Goal: Transaction & Acquisition: Purchase product/service

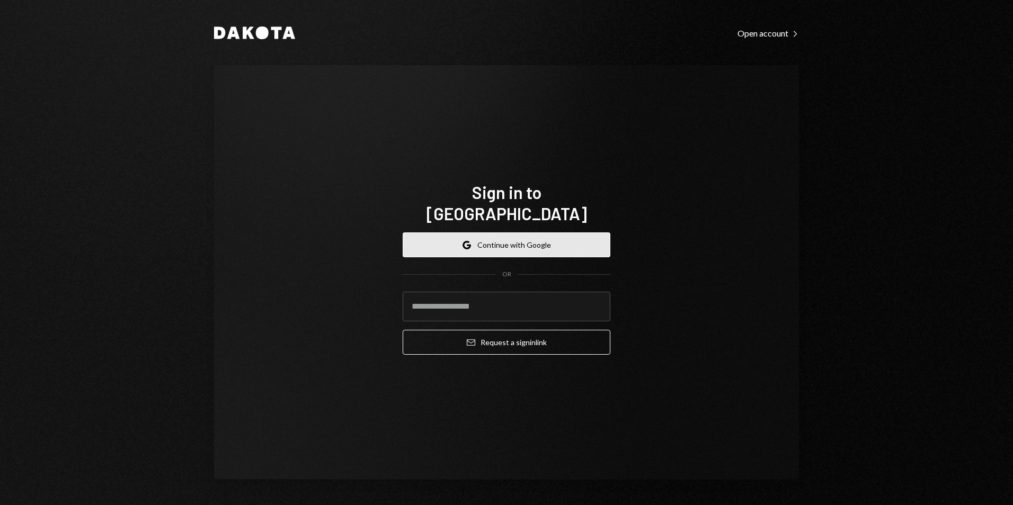
click at [519, 244] on button "Google Continue with Google" at bounding box center [507, 245] width 208 height 25
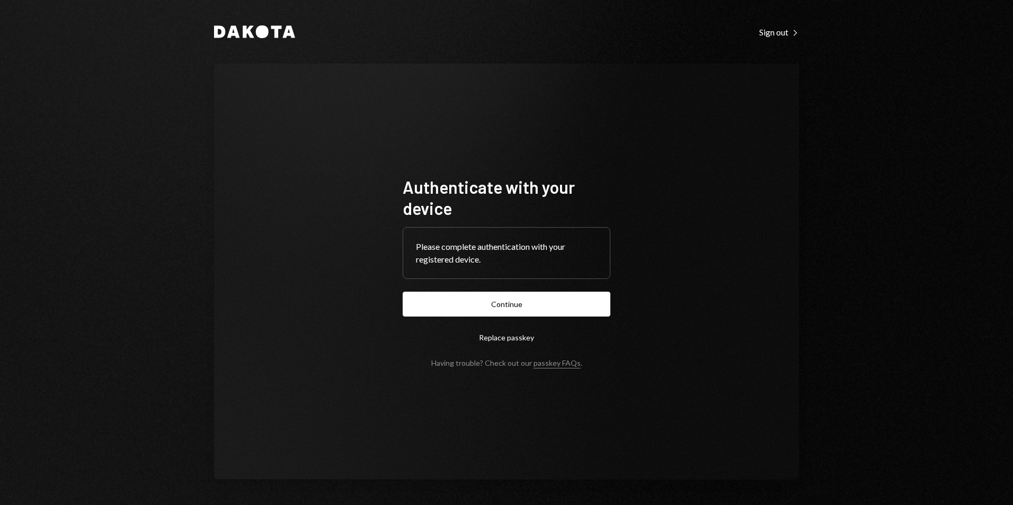
click at [545, 312] on button "Continue" at bounding box center [507, 304] width 208 height 25
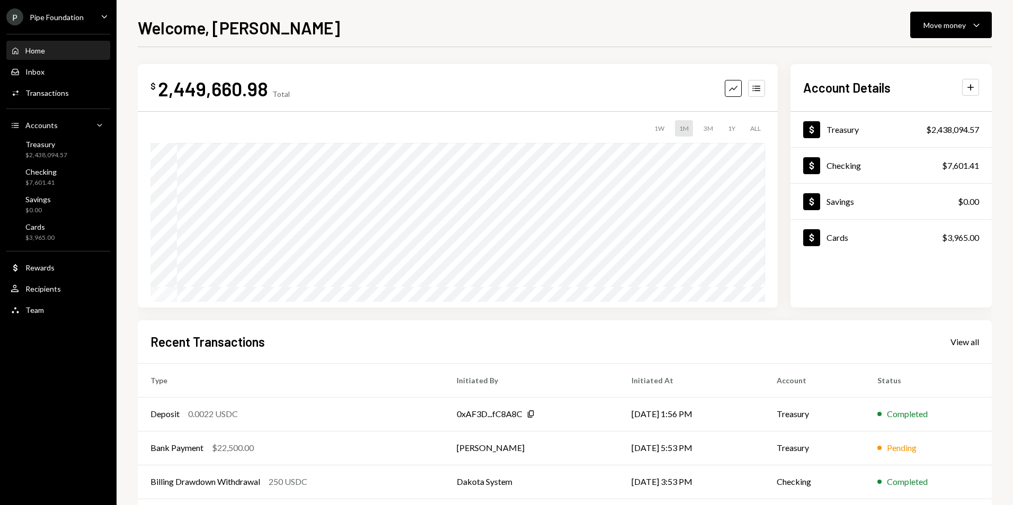
click at [51, 23] on div "P Pipe Foundation" at bounding box center [44, 16] width 77 height 17
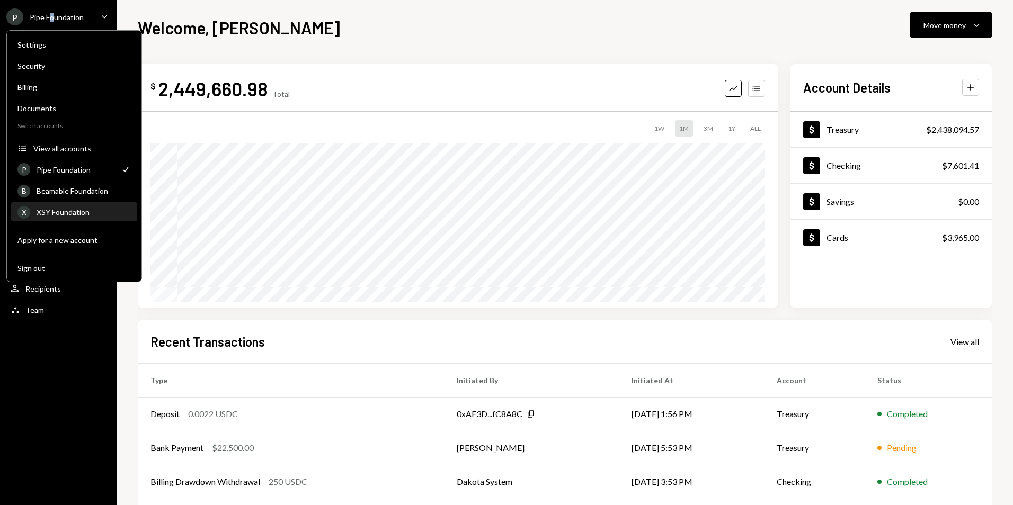
click at [67, 207] on div "X XSY Foundation" at bounding box center [73, 212] width 113 height 18
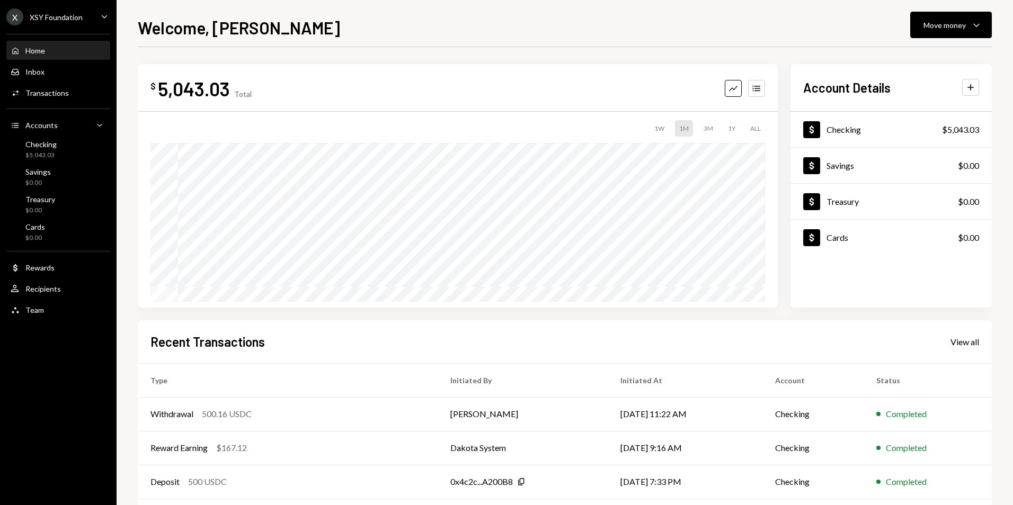
click at [67, 20] on div "XSY Foundation" at bounding box center [56, 17] width 53 height 9
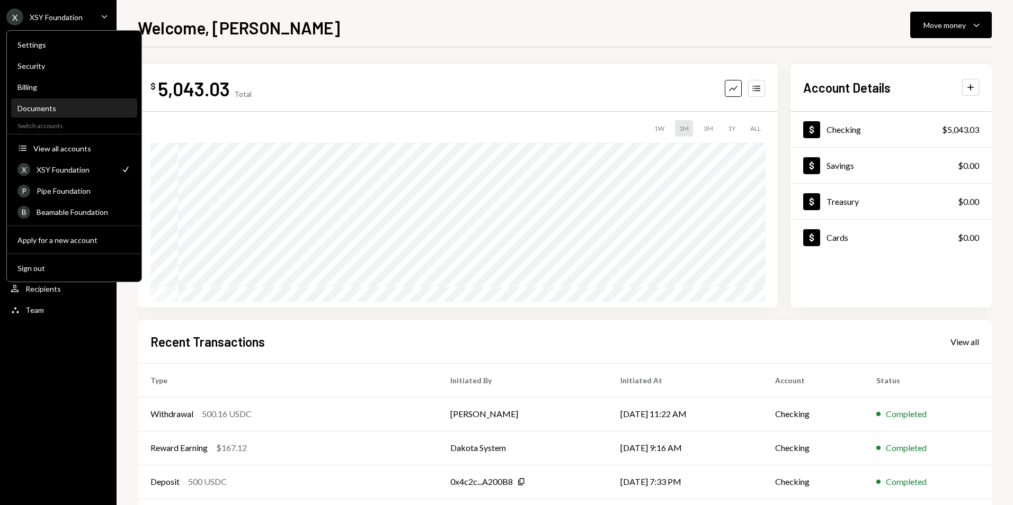
click at [50, 118] on div "Settings Security Billing Documents Switch accounts Accounts View all accounts …" at bounding box center [74, 156] width 136 height 252
click at [49, 110] on div "Documents" at bounding box center [73, 108] width 113 height 9
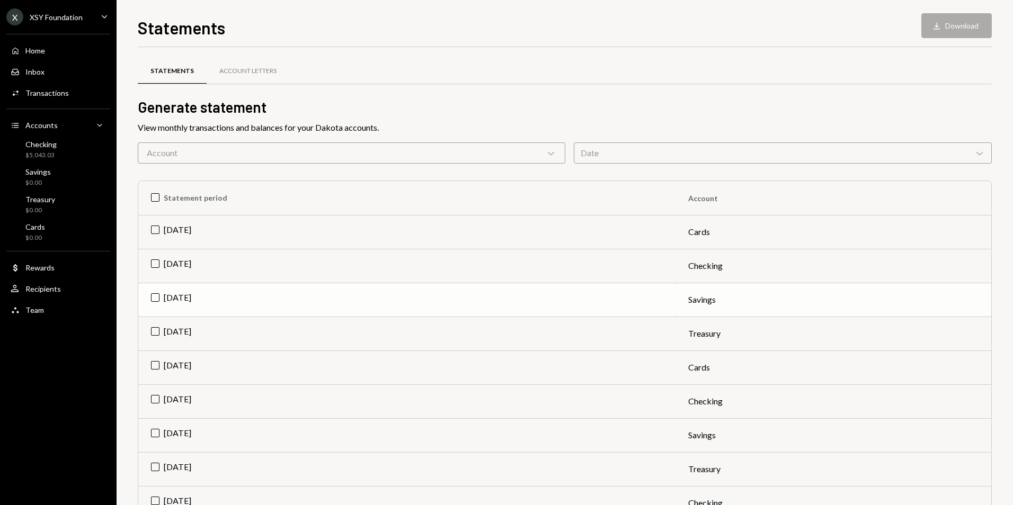
click at [155, 297] on td "Sep 2025" at bounding box center [406, 300] width 537 height 34
click at [954, 24] on button "Download Download" at bounding box center [956, 25] width 70 height 25
click at [154, 299] on td "Check Sep 2025" at bounding box center [406, 300] width 537 height 34
click at [156, 262] on td "Sep 2025" at bounding box center [406, 266] width 537 height 34
click at [959, 21] on button "Download Download" at bounding box center [956, 25] width 70 height 25
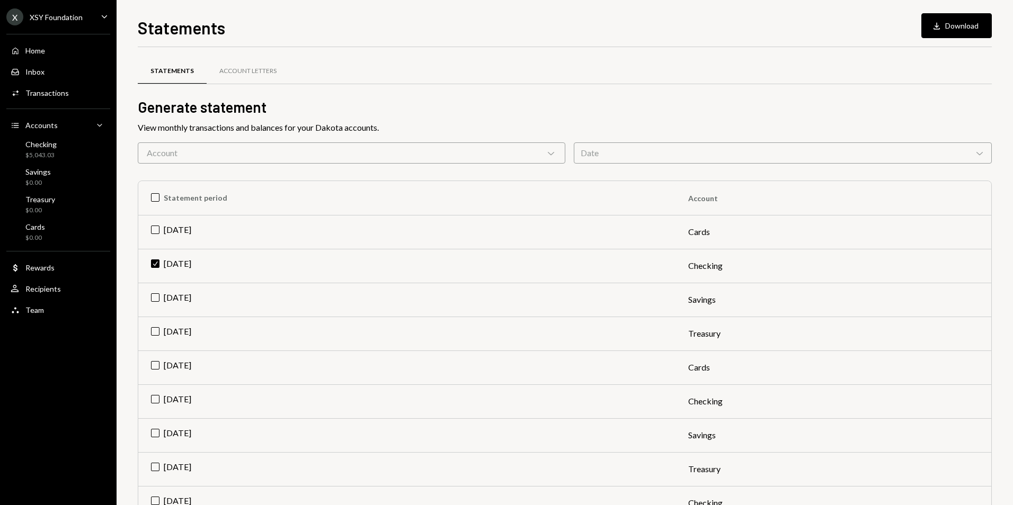
click at [707, 27] on div "Statements Download Download" at bounding box center [565, 26] width 854 height 23
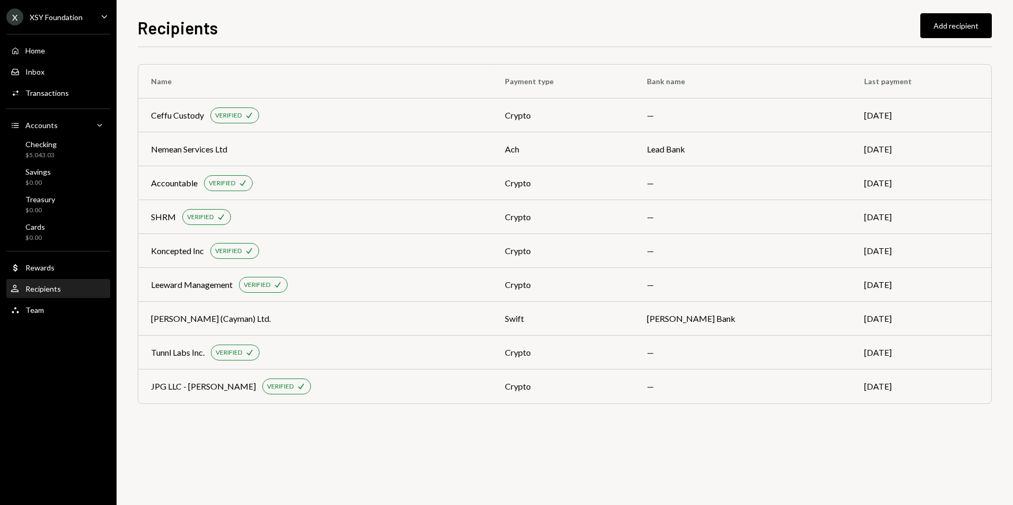
click at [59, 17] on div "XSY Foundation" at bounding box center [56, 17] width 53 height 9
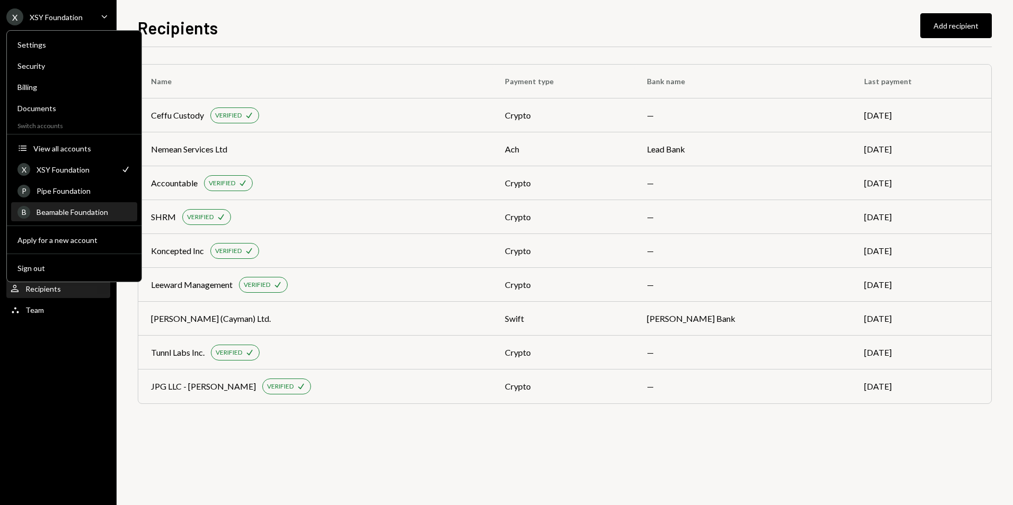
click at [76, 212] on div "Beamable Foundation" at bounding box center [84, 212] width 94 height 9
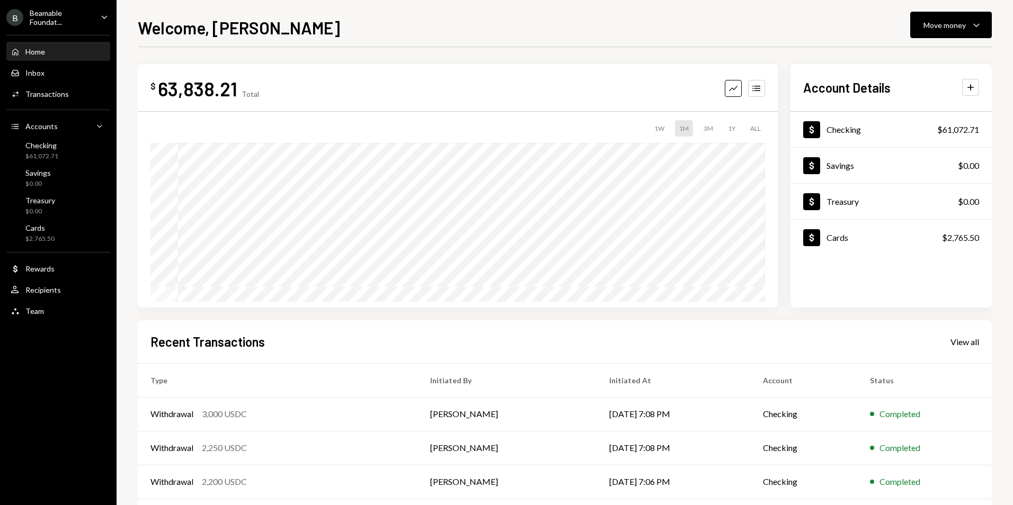
click at [49, 19] on div "Beamable Foundat..." at bounding box center [61, 17] width 63 height 18
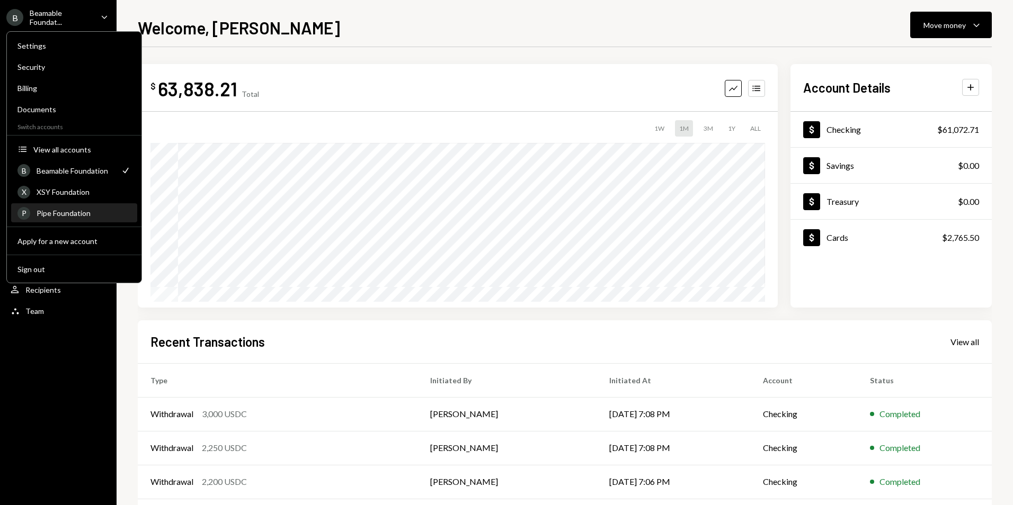
click at [70, 211] on div "Pipe Foundation" at bounding box center [84, 213] width 94 height 9
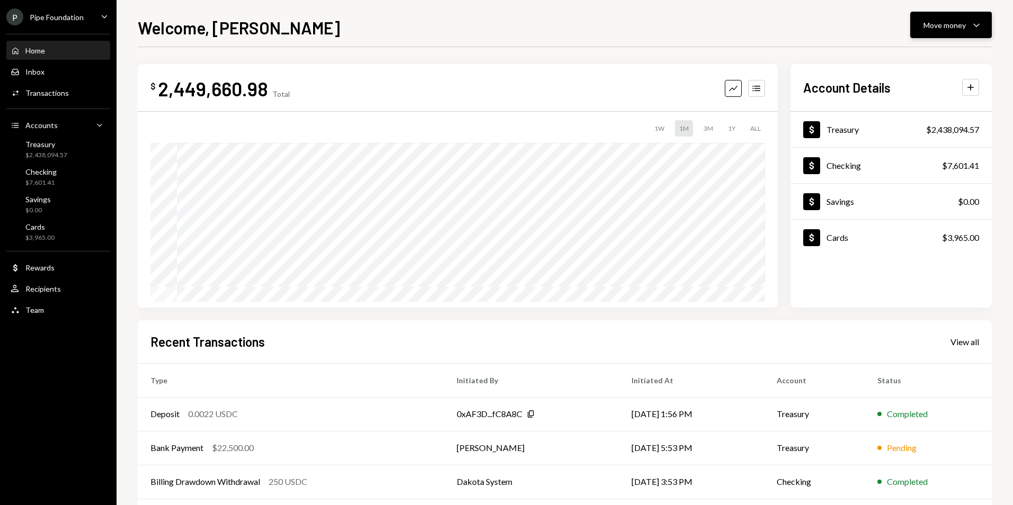
click at [957, 27] on div "Move money" at bounding box center [945, 25] width 42 height 11
click at [914, 58] on div "Send" at bounding box center [942, 56] width 77 height 11
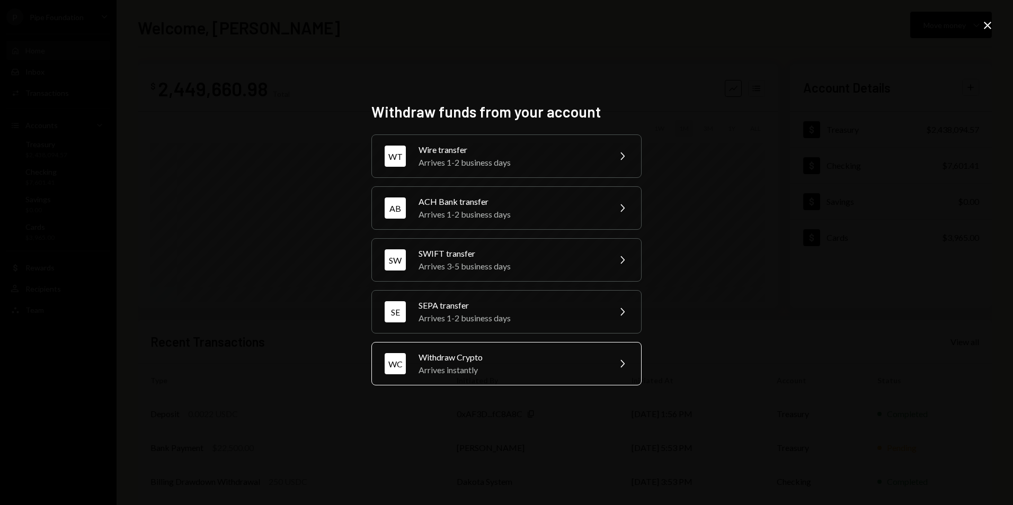
click at [474, 366] on div "Arrives instantly" at bounding box center [511, 370] width 184 height 13
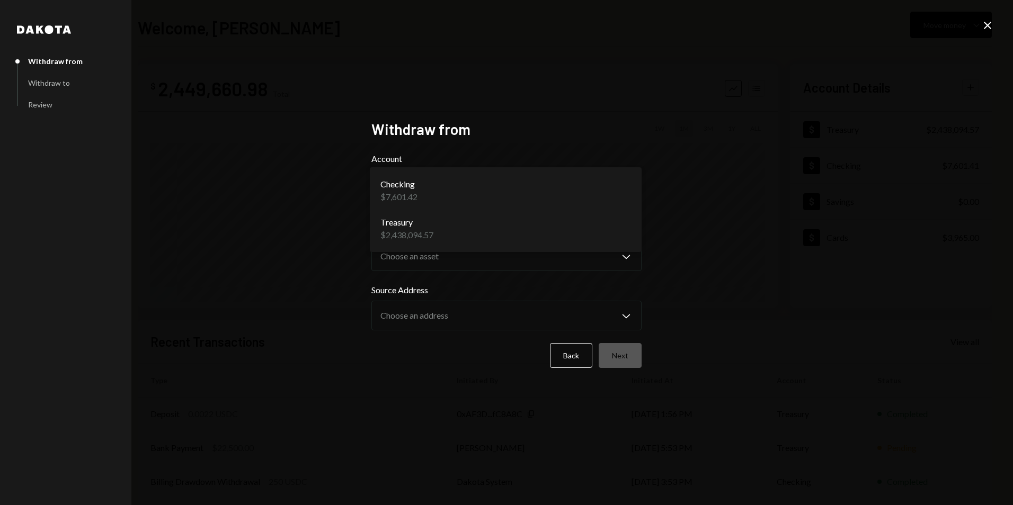
click at [431, 191] on body "**********" at bounding box center [506, 252] width 1013 height 505
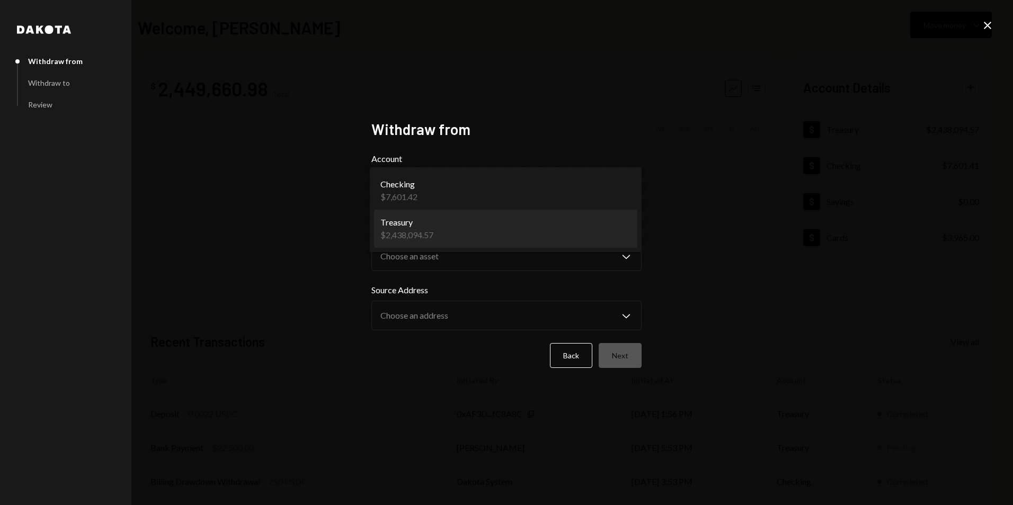
select select "**********"
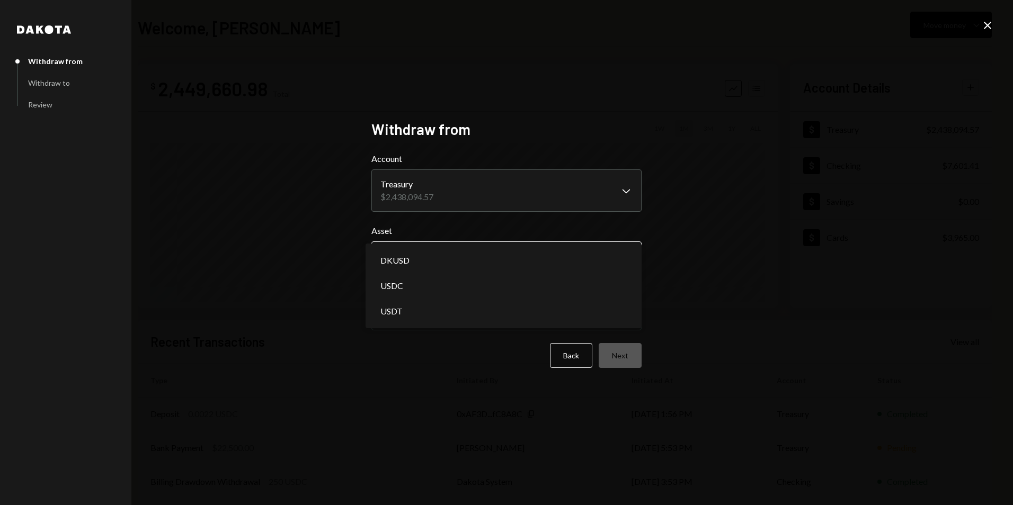
click at [434, 244] on body "P Pipe Foundation Caret Down Home Home Inbox Inbox Activities Transactions Acco…" at bounding box center [506, 252] width 1013 height 505
select select "****"
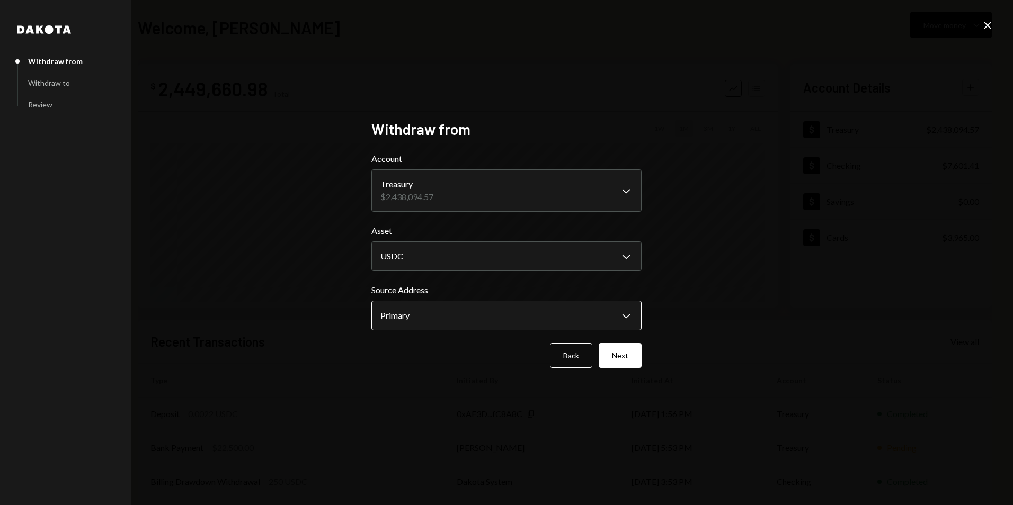
click at [443, 308] on body "P Pipe Foundation Caret Down Home Home Inbox Inbox Activities Transactions Acco…" at bounding box center [506, 252] width 1013 height 505
click at [617, 350] on button "Next" at bounding box center [620, 355] width 43 height 25
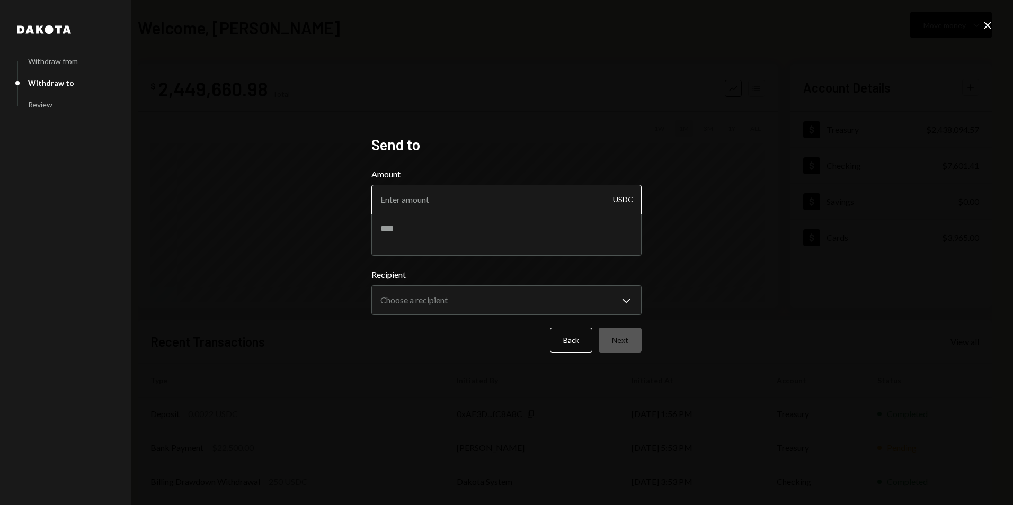
click at [431, 198] on input "Amount" at bounding box center [506, 200] width 270 height 30
type input "14150"
paste textarea "******** *******"
click at [575, 227] on textarea "**********" at bounding box center [506, 235] width 270 height 42
type textarea "**********"
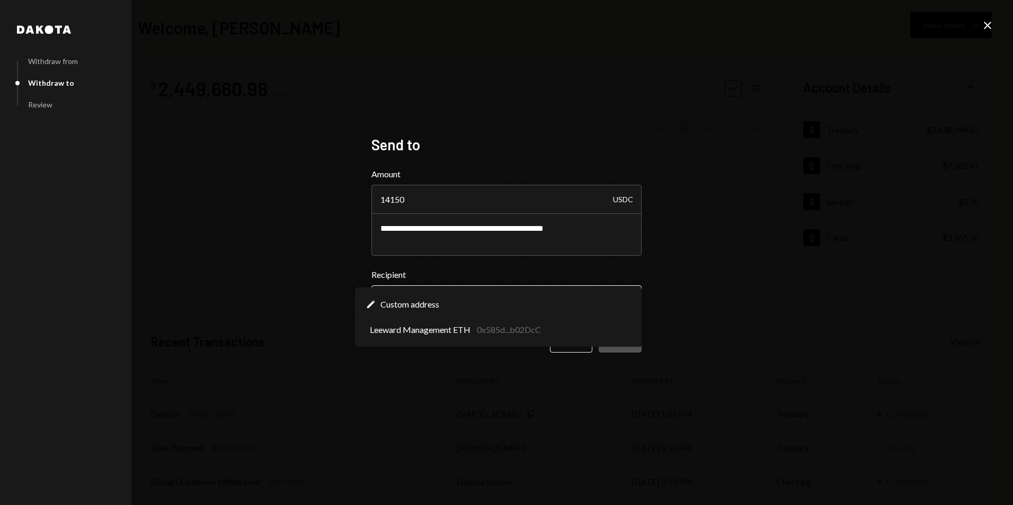
click at [461, 288] on body "P Pipe Foundation Caret Down Home Home Inbox Inbox Activities Transactions Acco…" at bounding box center [506, 252] width 1013 height 505
select select "**********"
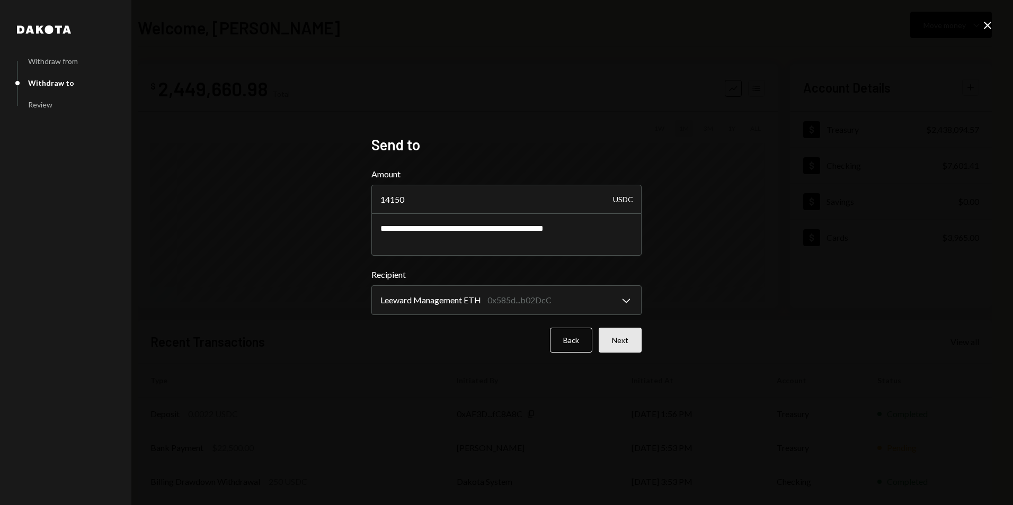
click at [602, 341] on button "Next" at bounding box center [620, 340] width 43 height 25
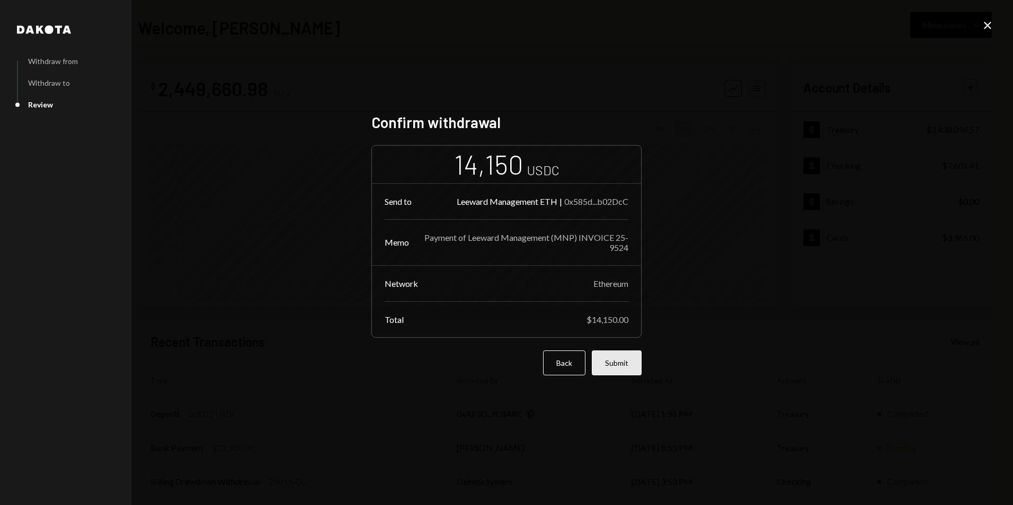
click at [625, 370] on button "Submit" at bounding box center [617, 363] width 50 height 25
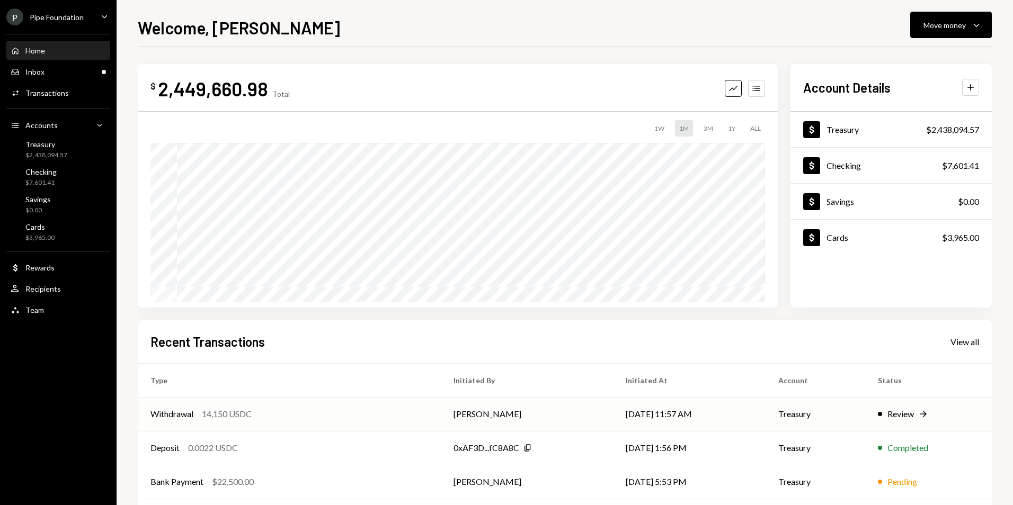
click at [696, 415] on td "10/13/25 11:57 AM" at bounding box center [689, 414] width 153 height 34
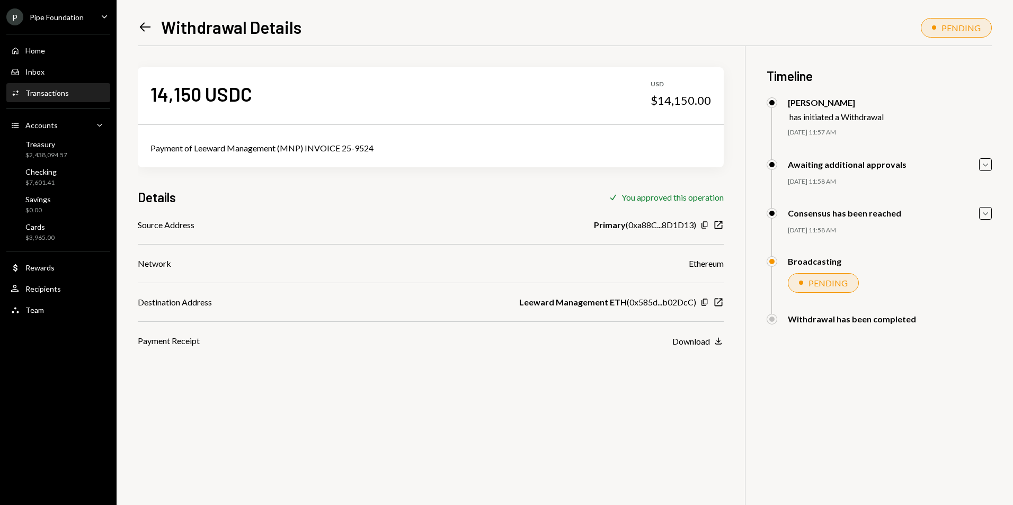
click at [151, 25] on icon "Left Arrow" at bounding box center [145, 27] width 15 height 15
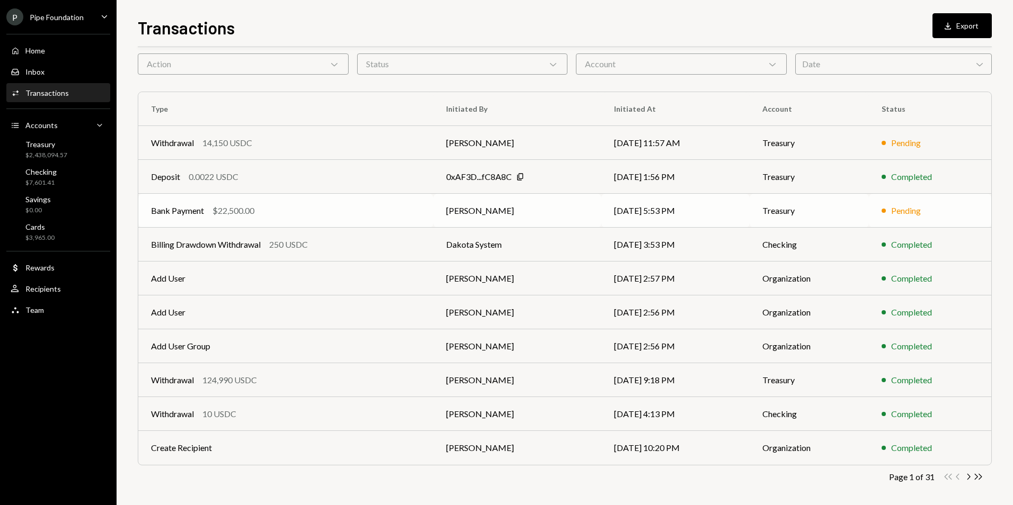
scroll to position [48, 0]
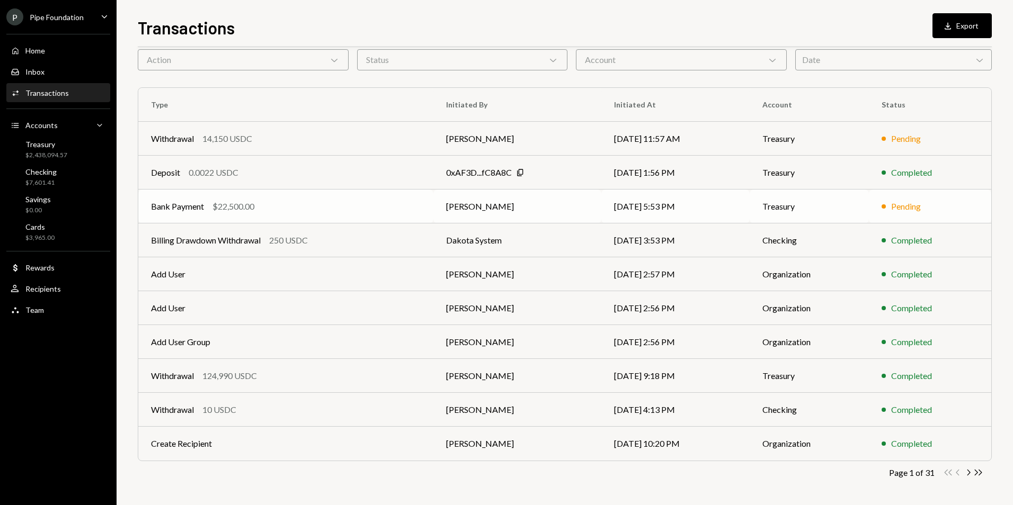
click at [514, 198] on td "[PERSON_NAME]" at bounding box center [517, 207] width 168 height 34
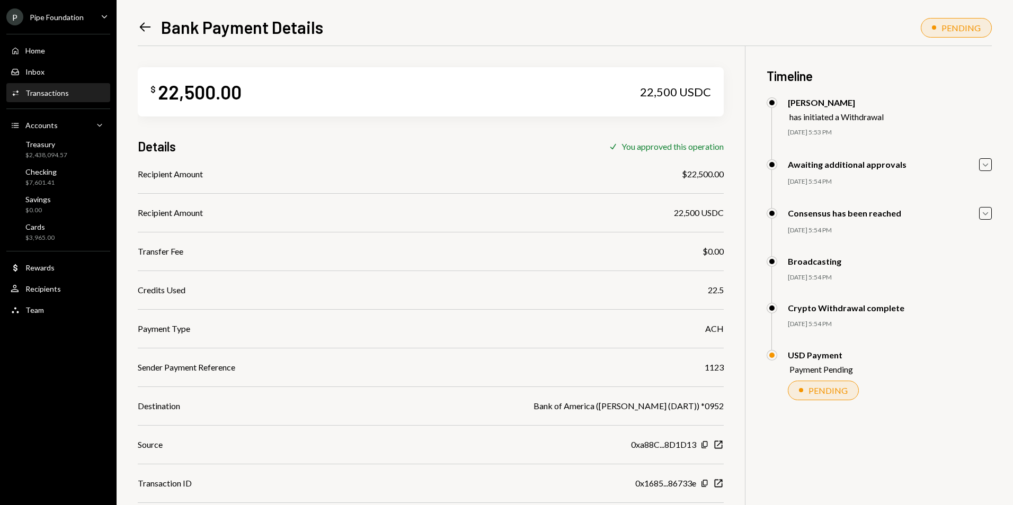
click at [138, 24] on icon "Left Arrow" at bounding box center [145, 27] width 15 height 15
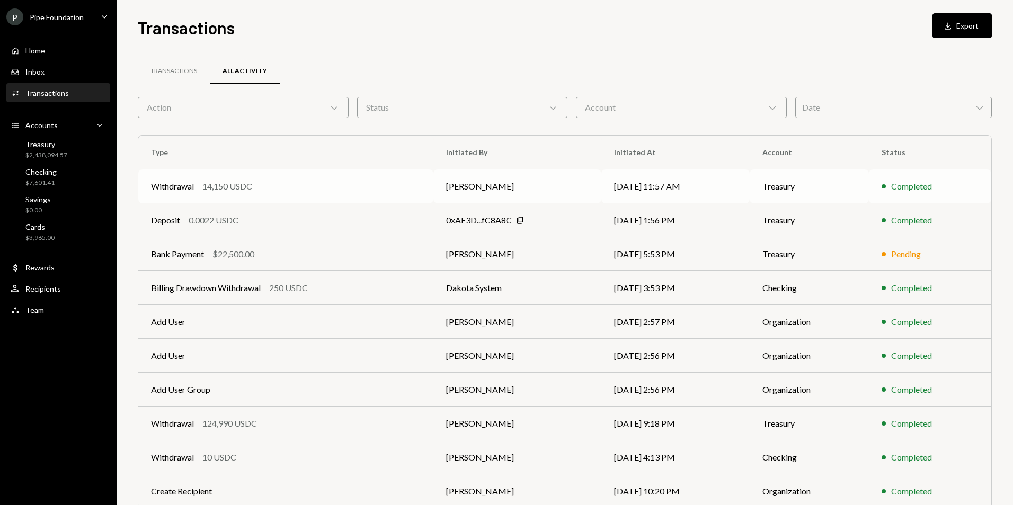
click at [513, 173] on td "[PERSON_NAME]" at bounding box center [517, 187] width 168 height 34
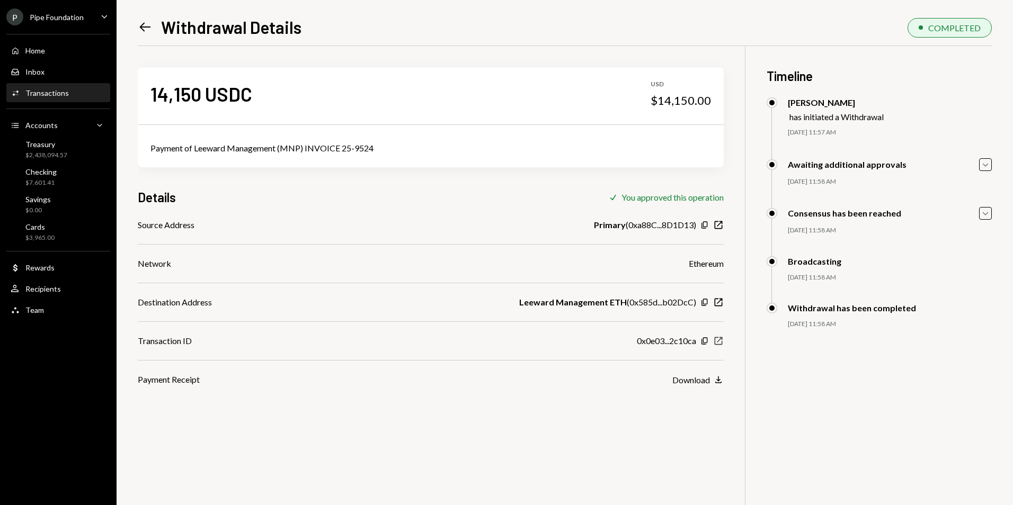
click at [720, 340] on icon "button" at bounding box center [719, 342] width 8 height 8
click at [65, 23] on div "P Pipe Foundation" at bounding box center [44, 16] width 77 height 17
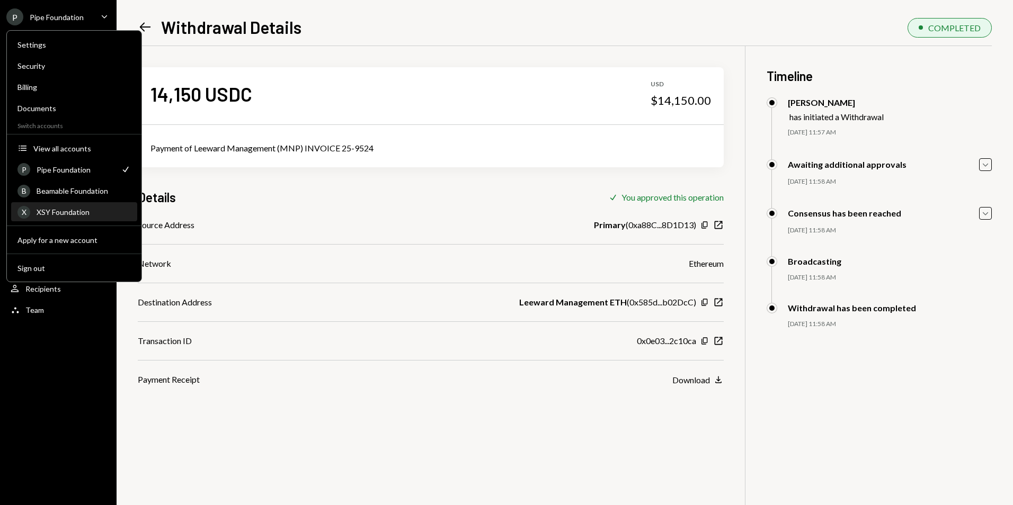
click at [65, 206] on div "X XSY Foundation" at bounding box center [73, 212] width 113 height 18
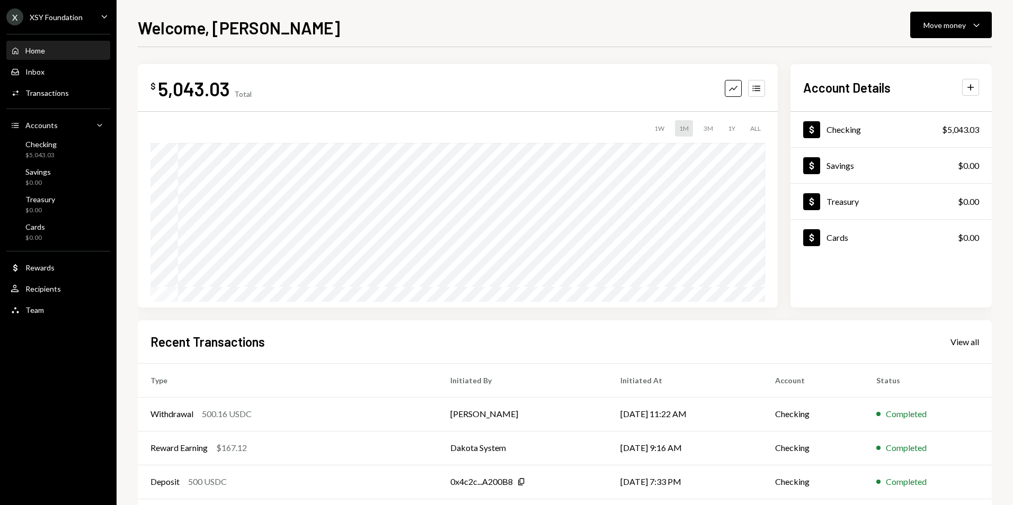
click at [72, 8] on div "X XSY Foundation" at bounding box center [44, 16] width 76 height 17
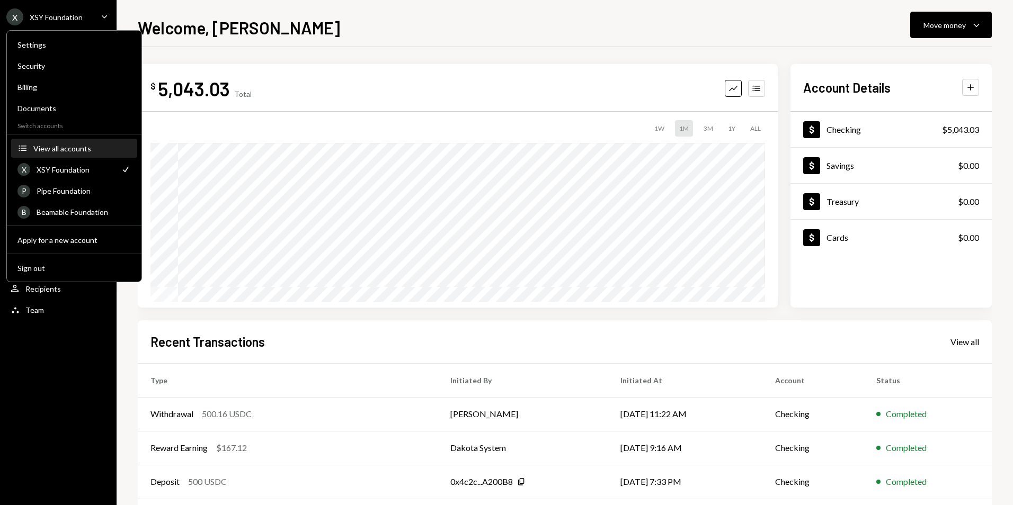
click at [54, 149] on div "View all accounts" at bounding box center [81, 148] width 97 height 9
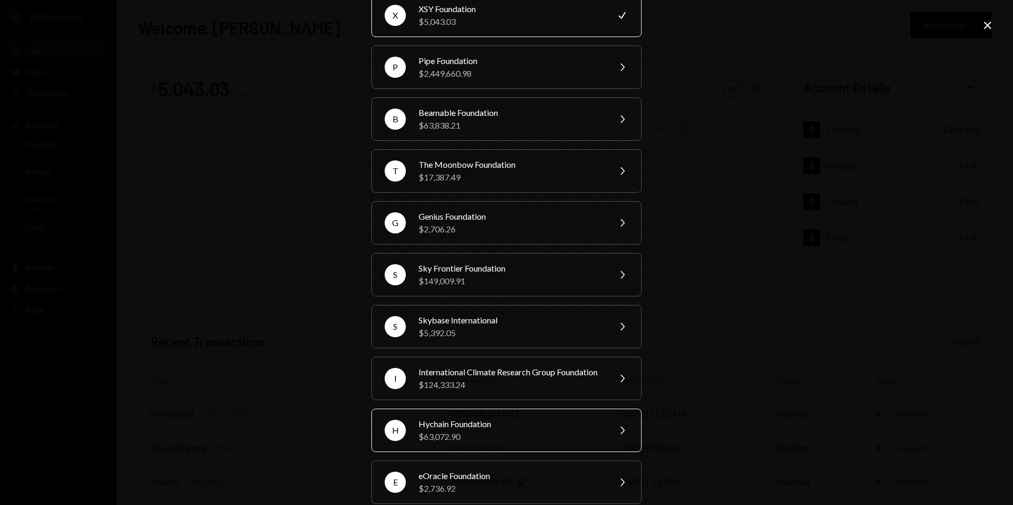
scroll to position [52, 0]
click at [474, 430] on div "Hychain Foundation" at bounding box center [511, 423] width 184 height 13
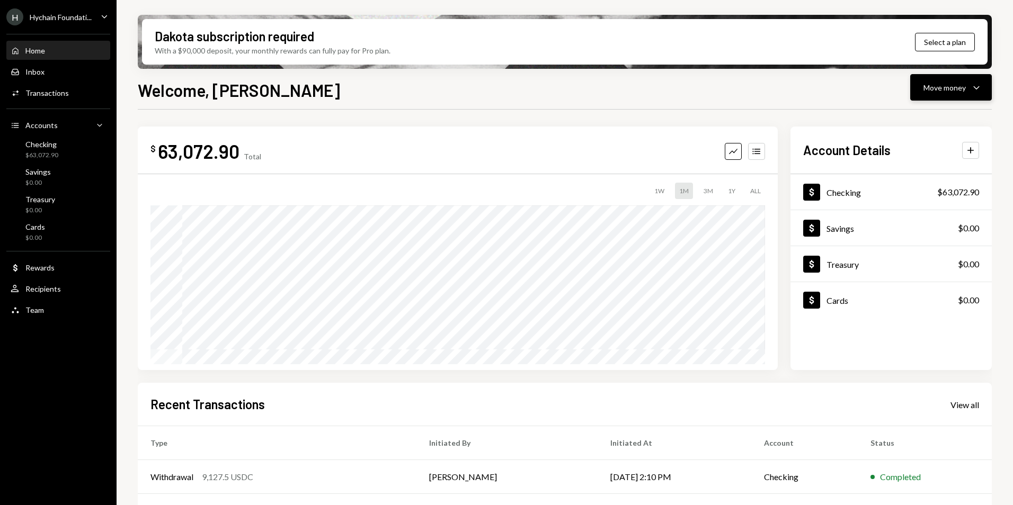
click at [962, 86] on div "Move money" at bounding box center [945, 87] width 42 height 11
click at [930, 117] on div "Send" at bounding box center [942, 119] width 77 height 11
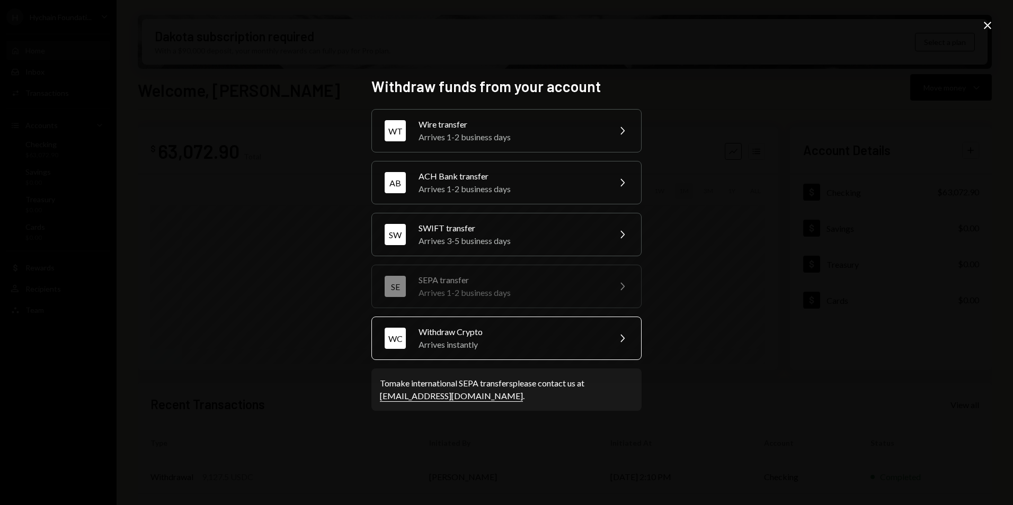
click at [478, 347] on div "Arrives instantly" at bounding box center [511, 345] width 184 height 13
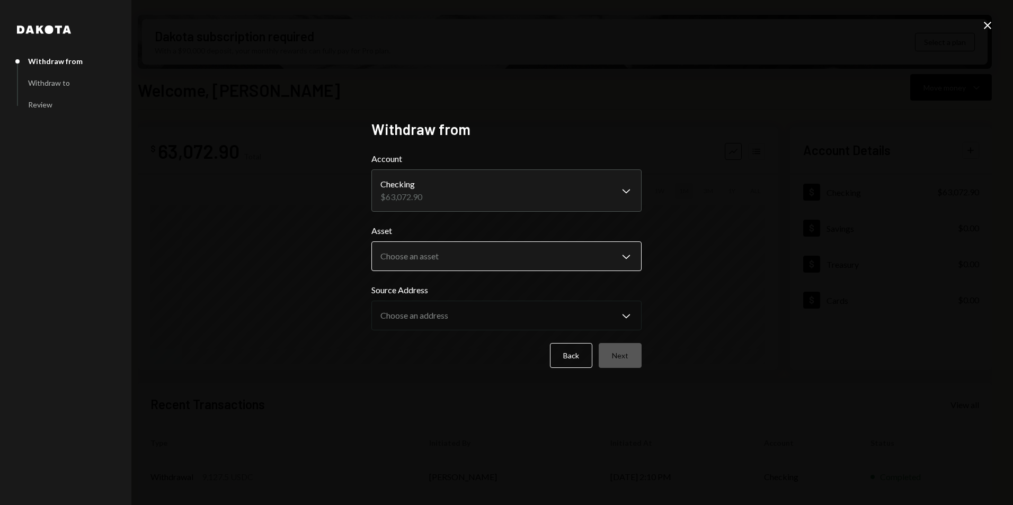
click at [430, 260] on body "H Hychain Foundati... Caret Down Home Home Inbox Inbox Activities Transactions …" at bounding box center [506, 252] width 1013 height 505
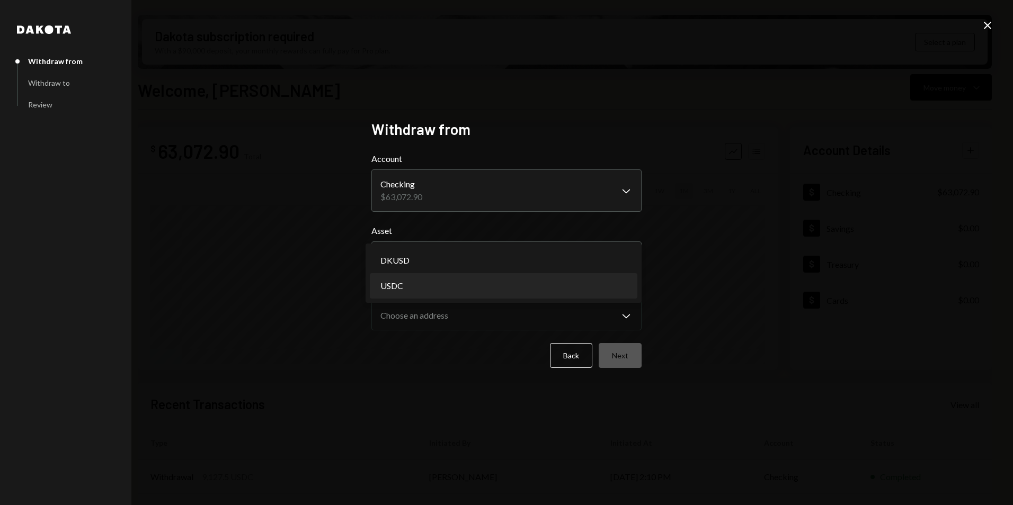
select select "****"
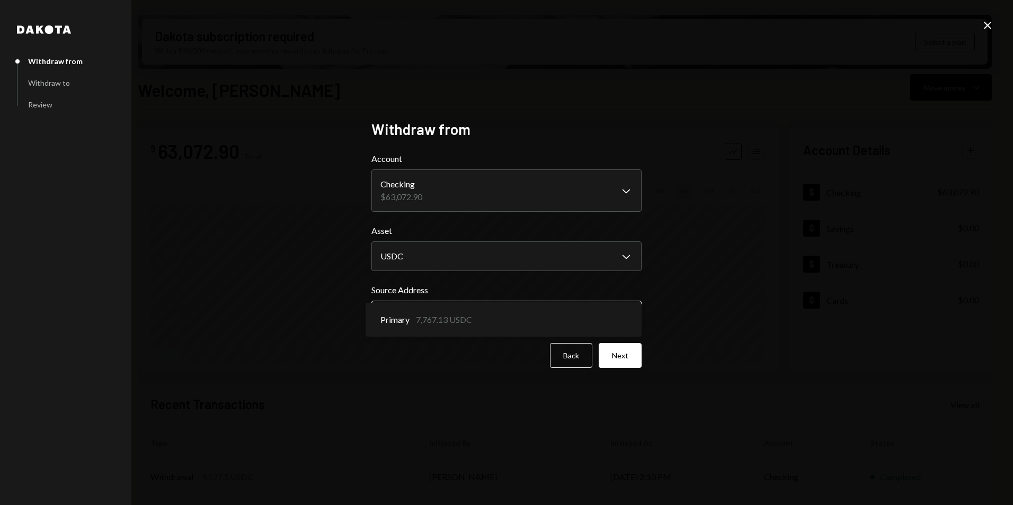
click at [461, 311] on body "H Hychain Foundati... Caret Down Home Home Inbox Inbox Activities Transactions …" at bounding box center [506, 252] width 1013 height 505
click at [575, 361] on button "Back" at bounding box center [571, 355] width 42 height 25
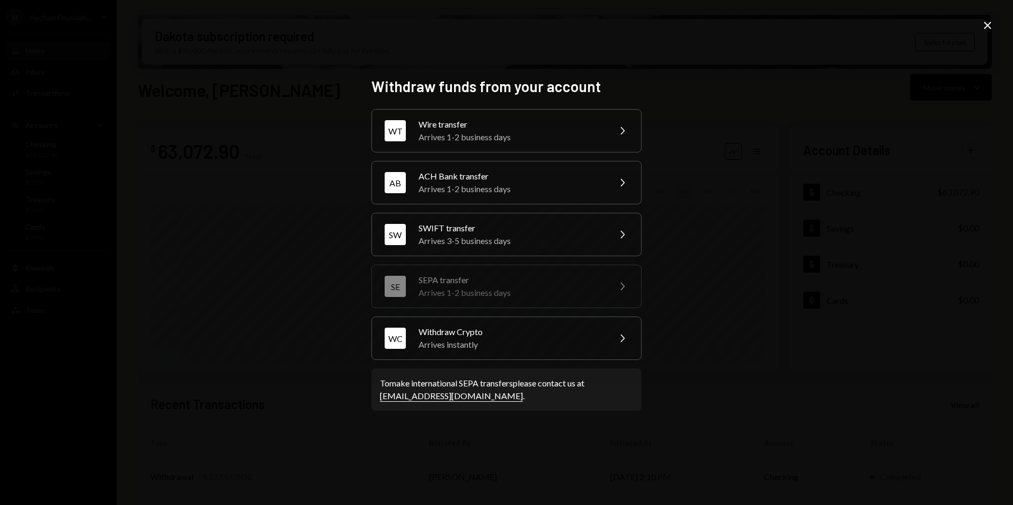
click at [989, 20] on icon "Close" at bounding box center [987, 25] width 13 height 13
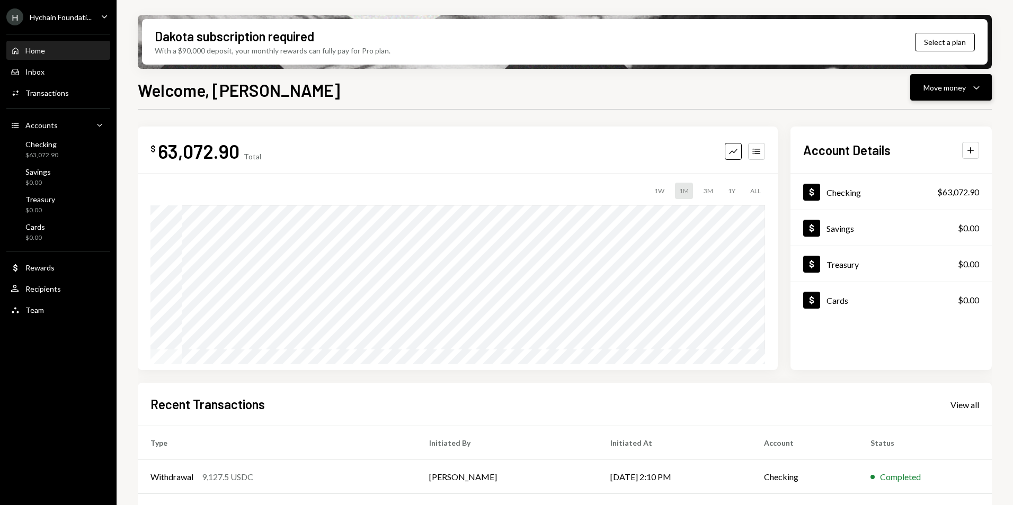
drag, startPoint x: 953, startPoint y: 106, endPoint x: 952, endPoint y: 89, distance: 17.0
click at [953, 106] on div "Welcome, Chris Move money Caret Down $ 63,072.90 Total Graph Accounts 1W 1M 3M …" at bounding box center [565, 322] width 854 height 491
click at [952, 87] on div "Move money" at bounding box center [945, 87] width 42 height 11
click at [927, 201] on div "Swap stablecoins" at bounding box center [942, 199] width 77 height 11
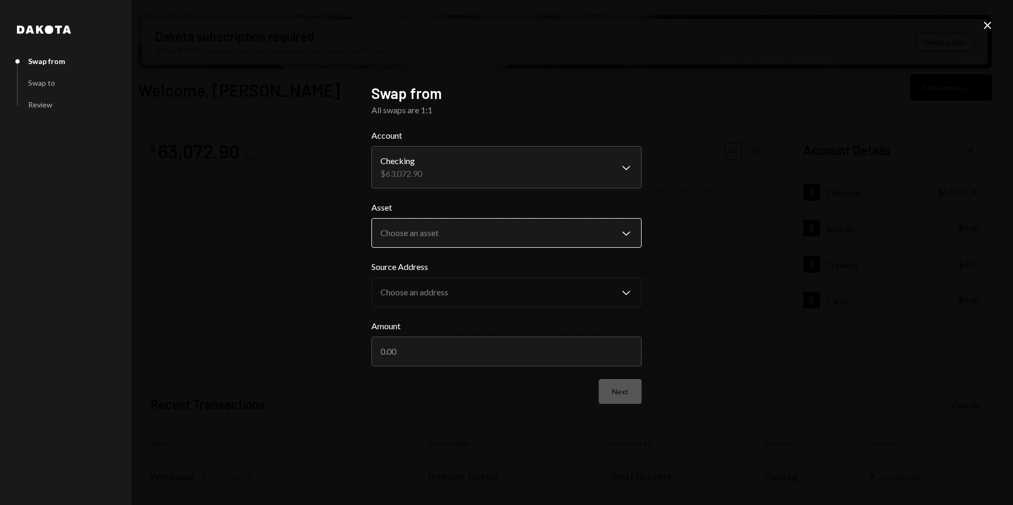
click at [451, 233] on body "H Hychain Foundati... Caret Down Home Home Inbox Inbox Activities Transactions …" at bounding box center [506, 252] width 1013 height 505
select select "*****"
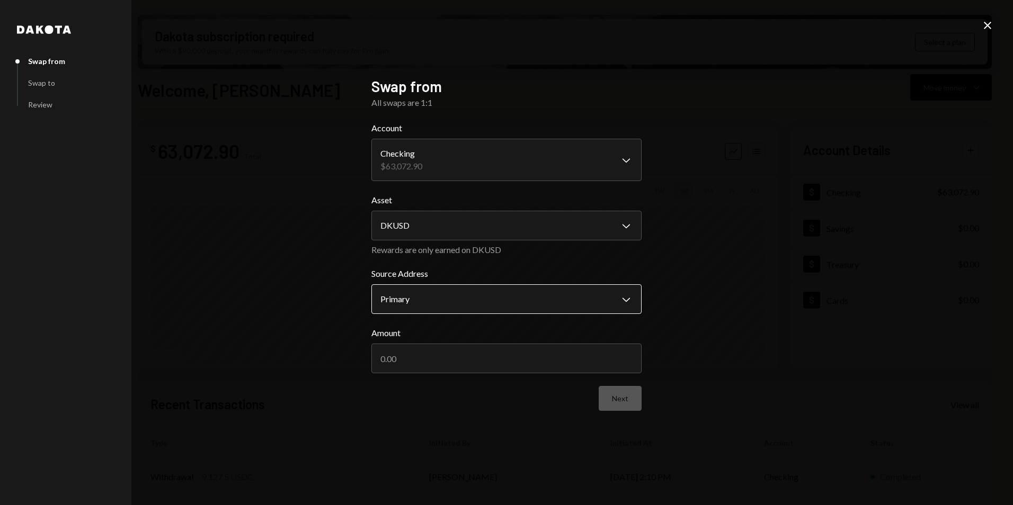
click at [455, 298] on body "H Hychain Foundati... Caret Down Home Home Inbox Inbox Activities Transactions …" at bounding box center [506, 252] width 1013 height 505
click at [458, 358] on input "Amount" at bounding box center [506, 359] width 270 height 30
type input "50000"
click at [615, 397] on button "Next" at bounding box center [620, 398] width 43 height 25
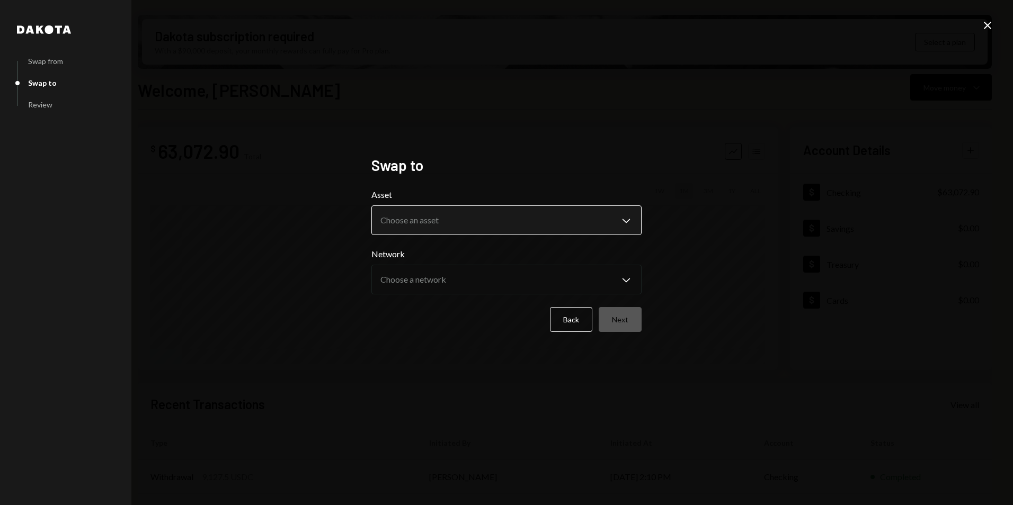
click at [395, 213] on body "H Hychain Foundati... Caret Down Home Home Inbox Inbox Activities Transactions …" at bounding box center [506, 252] width 1013 height 505
select select "****"
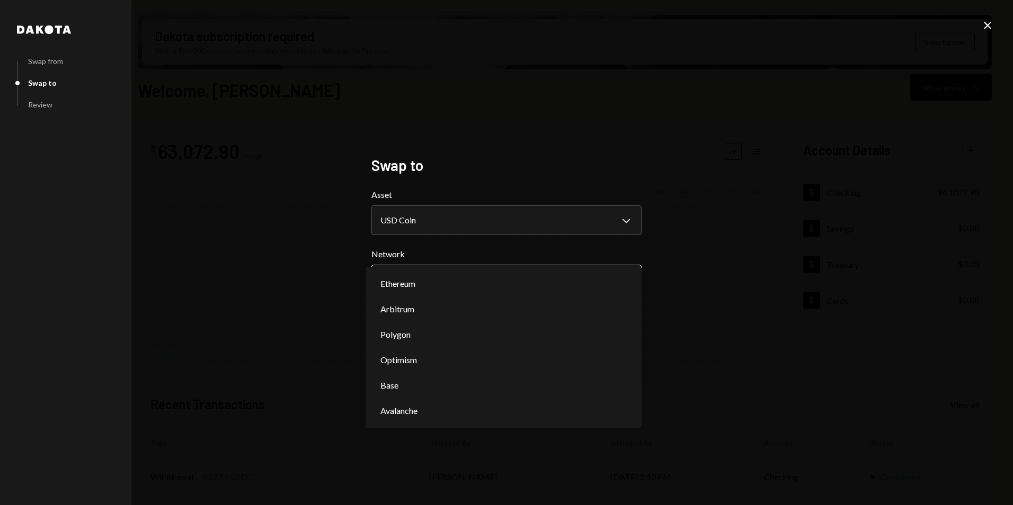
click at [434, 280] on body "H Hychain Foundati... Caret Down Home Home Inbox Inbox Activities Transactions …" at bounding box center [506, 252] width 1013 height 505
select select "**********"
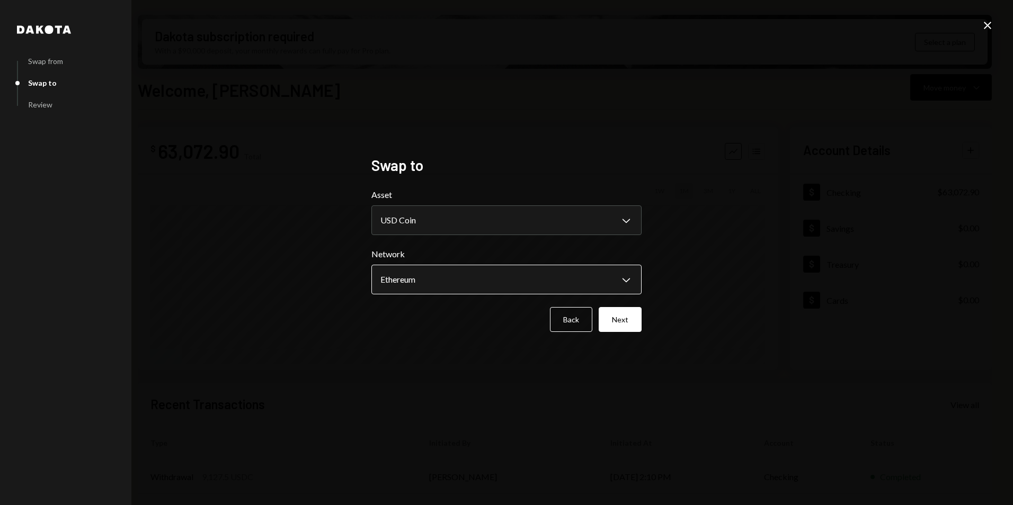
click at [465, 285] on body "H Hychain Foundati... Caret Down Home Home Inbox Inbox Activities Transactions …" at bounding box center [506, 252] width 1013 height 505
click at [631, 313] on button "Next" at bounding box center [620, 319] width 43 height 25
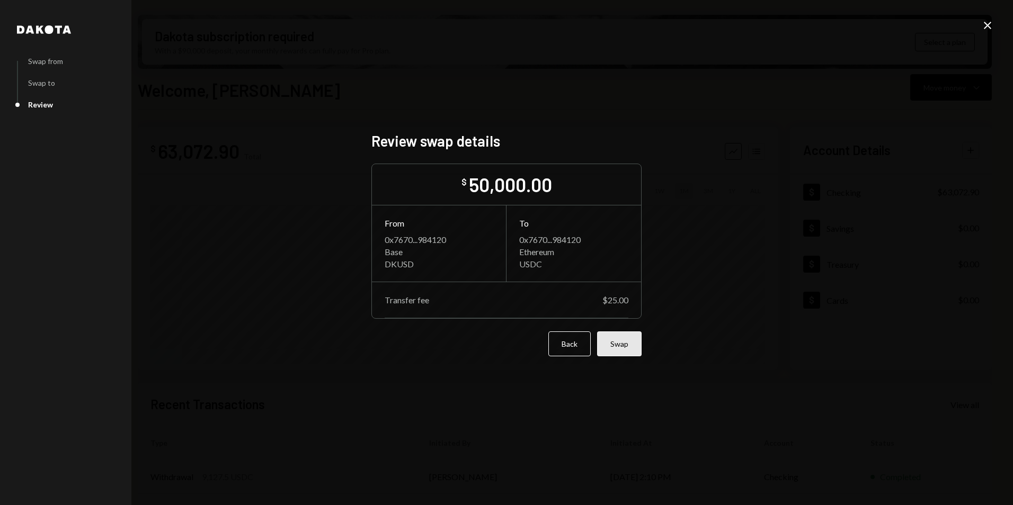
click at [631, 353] on button "Swap" at bounding box center [619, 344] width 45 height 25
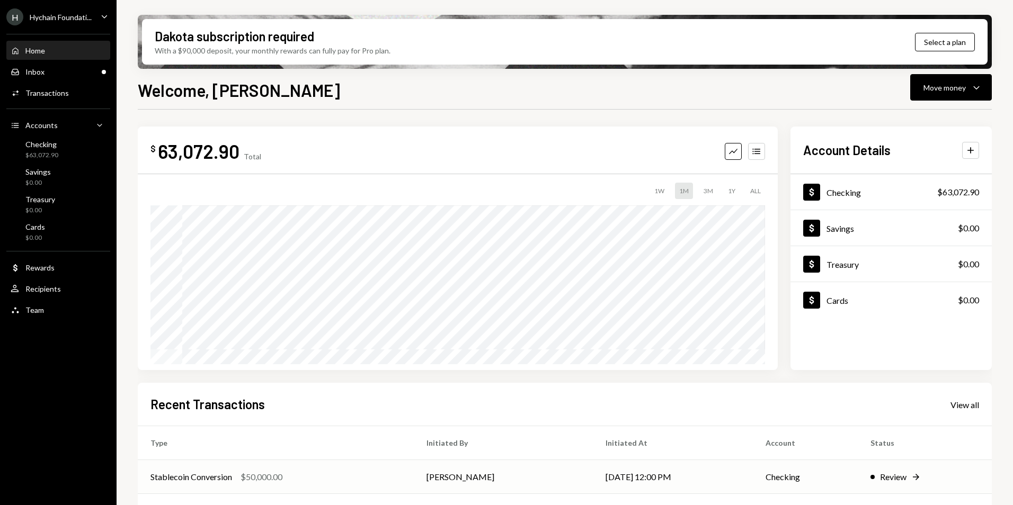
click at [536, 476] on td "[PERSON_NAME]" at bounding box center [504, 477] width 180 height 34
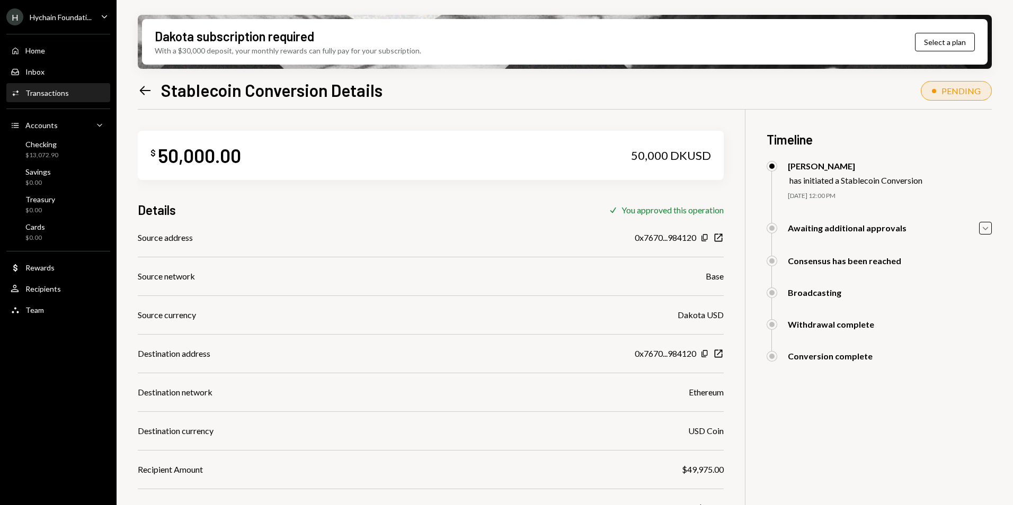
click at [150, 92] on icon "Left Arrow" at bounding box center [145, 90] width 15 height 15
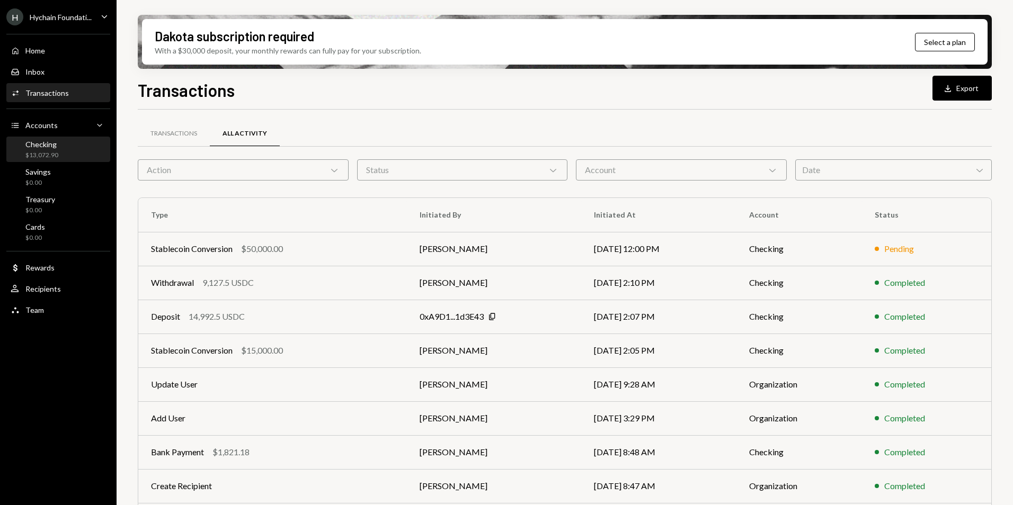
click at [58, 160] on div "Checking $13,072.90" at bounding box center [58, 150] width 95 height 24
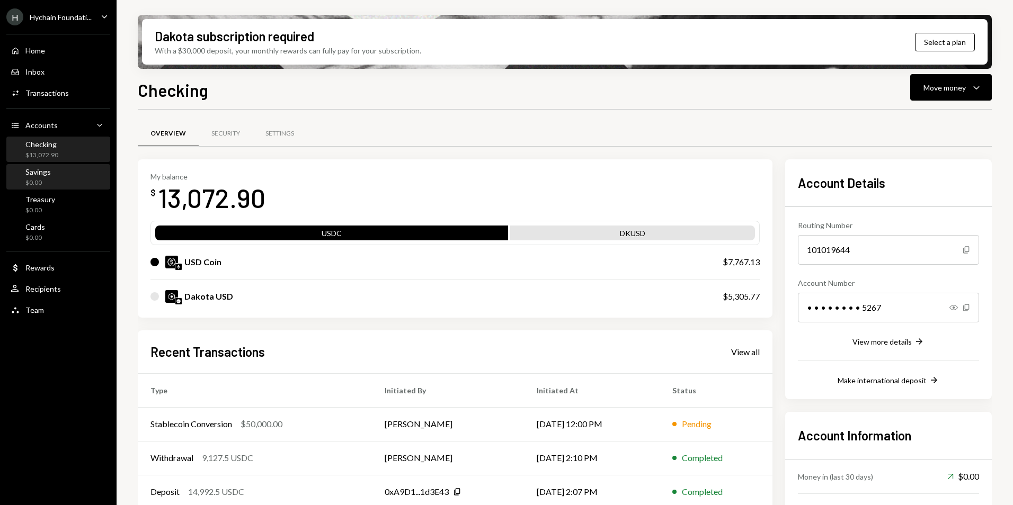
click at [58, 171] on div "Savings $0.00" at bounding box center [58, 177] width 95 height 20
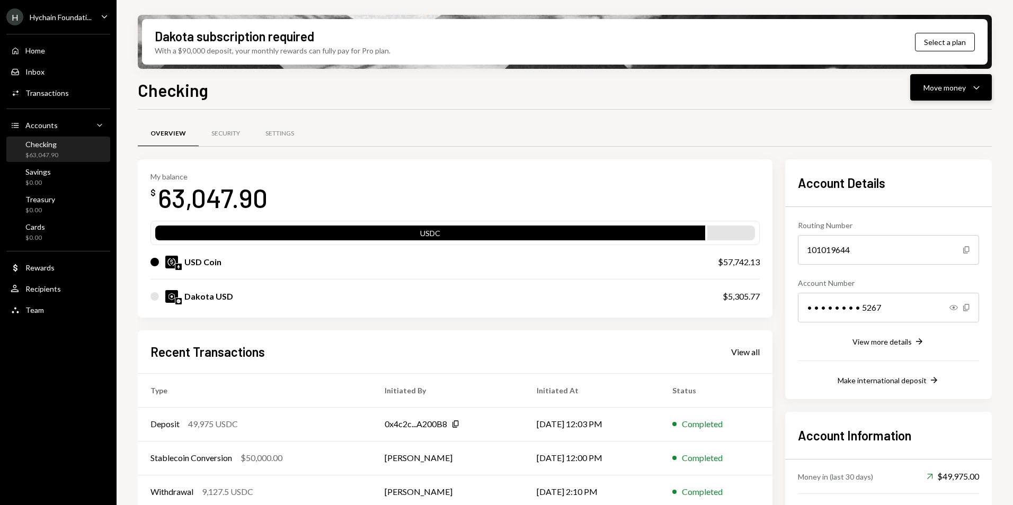
click at [968, 79] on button "Move money Caret Down" at bounding box center [951, 87] width 82 height 26
click at [922, 117] on div "Send" at bounding box center [942, 119] width 77 height 11
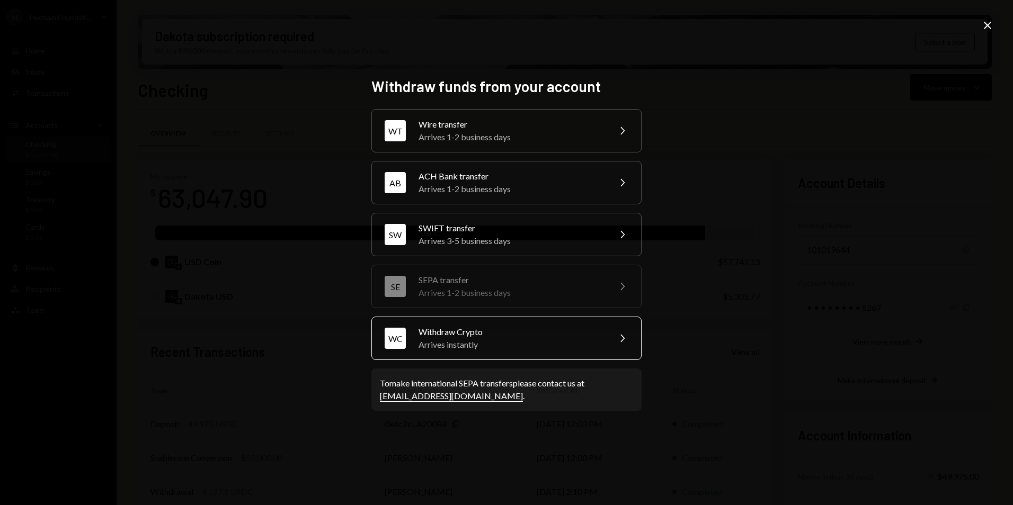
click at [446, 354] on div "WC Withdraw Crypto Arrives instantly Chevron Right" at bounding box center [506, 338] width 270 height 43
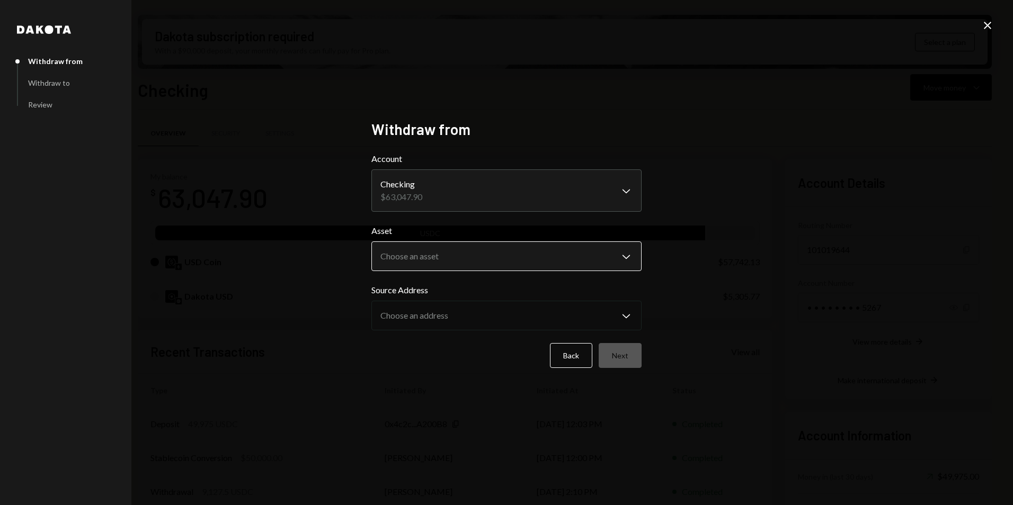
click at [442, 260] on body "H Hychain Foundati... Caret Down Home Home Inbox Inbox Activities Transactions …" at bounding box center [506, 252] width 1013 height 505
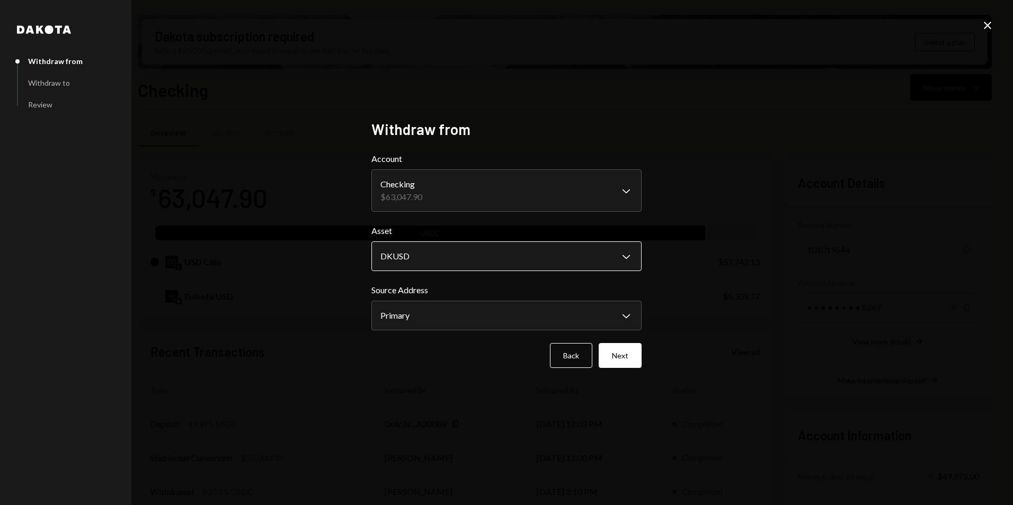
click at [446, 259] on body "H Hychain Foundati... Caret Down Home Home Inbox Inbox Activities Transactions …" at bounding box center [506, 252] width 1013 height 505
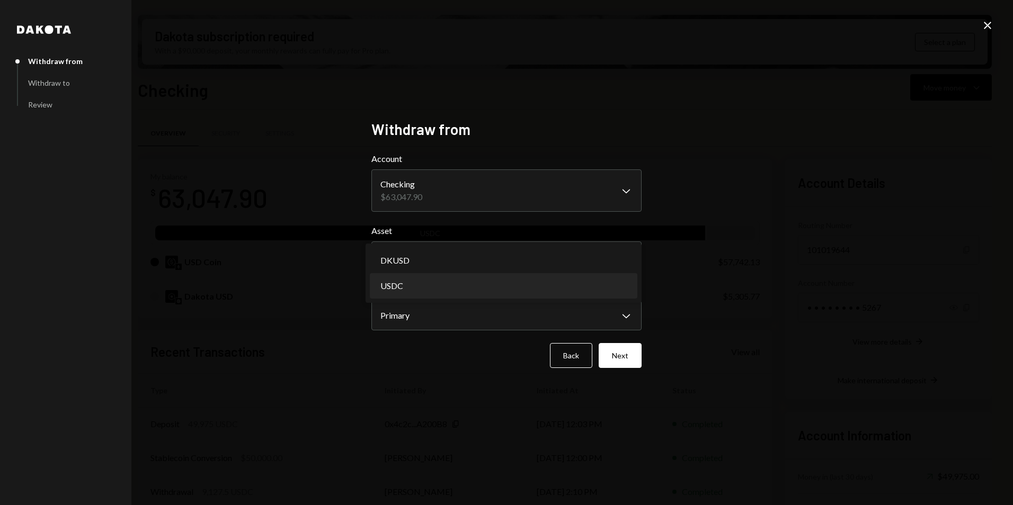
select select "****"
click at [455, 311] on body "H Hychain Foundati... Caret Down Home Home Inbox Inbox Activities Transactions …" at bounding box center [506, 252] width 1013 height 505
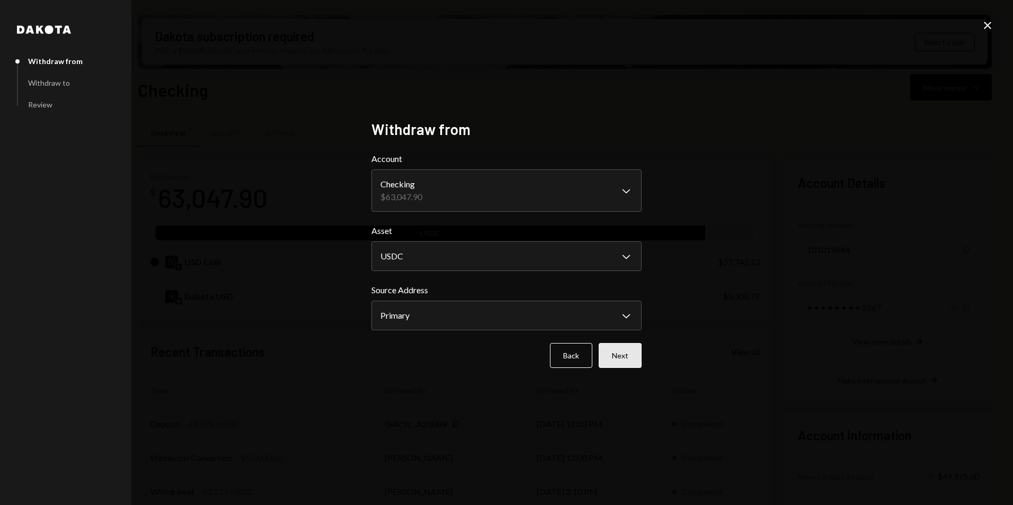
click at [634, 358] on button "Next" at bounding box center [620, 355] width 43 height 25
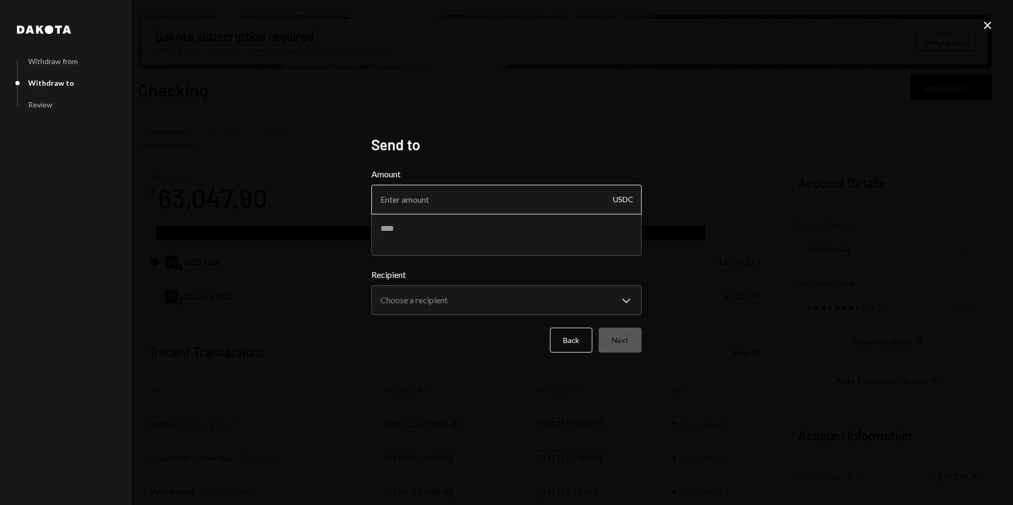
click at [412, 188] on input "Amount" at bounding box center [506, 200] width 270 height 30
type input "8627.50"
type textarea "**********"
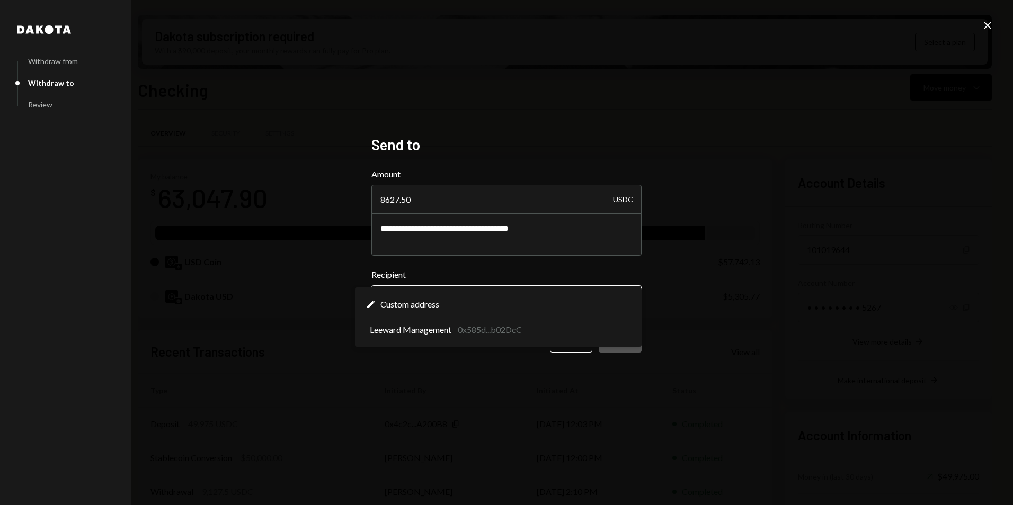
click at [432, 310] on body "H Hychain Foundati... Caret Down Home Home Inbox Inbox Activities Transactions …" at bounding box center [506, 252] width 1013 height 505
select select "**********"
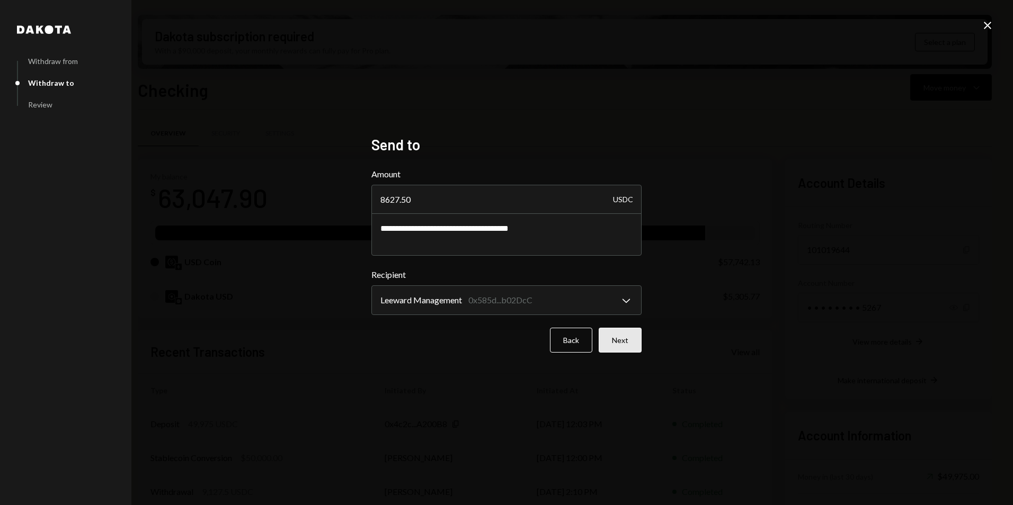
click at [633, 346] on button "Next" at bounding box center [620, 340] width 43 height 25
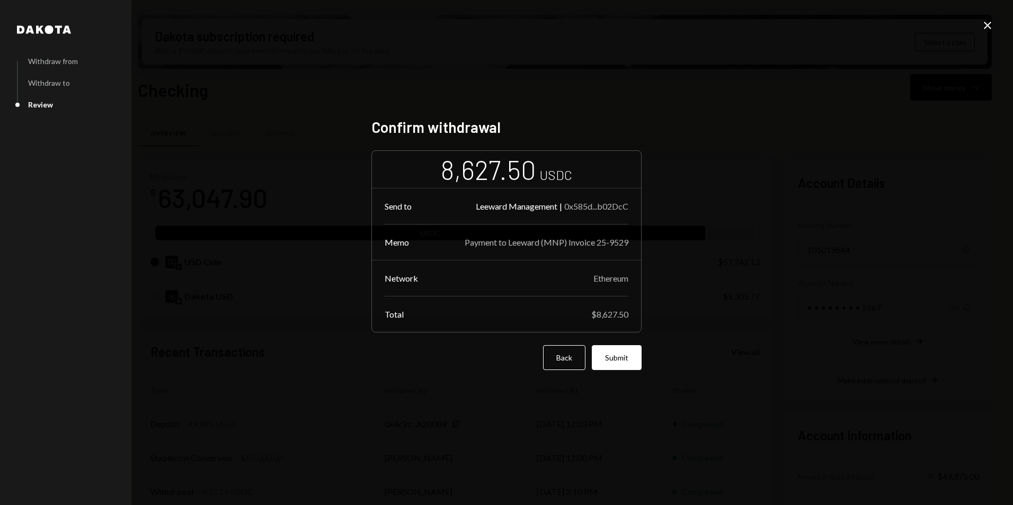
click at [625, 370] on div "Confirm withdrawal 8,627.50 USDC Send to Leeward Management | 0x585d...b02DcC M…" at bounding box center [506, 252] width 270 height 269
click at [624, 357] on button "Submit" at bounding box center [617, 357] width 50 height 25
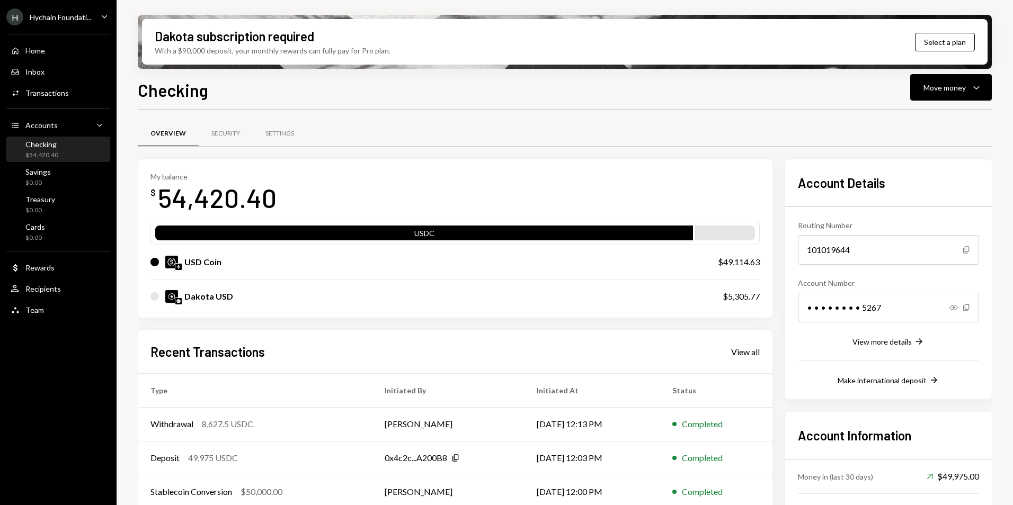
click at [71, 28] on div "Home Home Inbox Inbox Activities Transactions Accounts Accounts Caret Down Chec…" at bounding box center [58, 175] width 117 height 294
click at [68, 19] on div "Hychain Foundati..." at bounding box center [61, 17] width 62 height 9
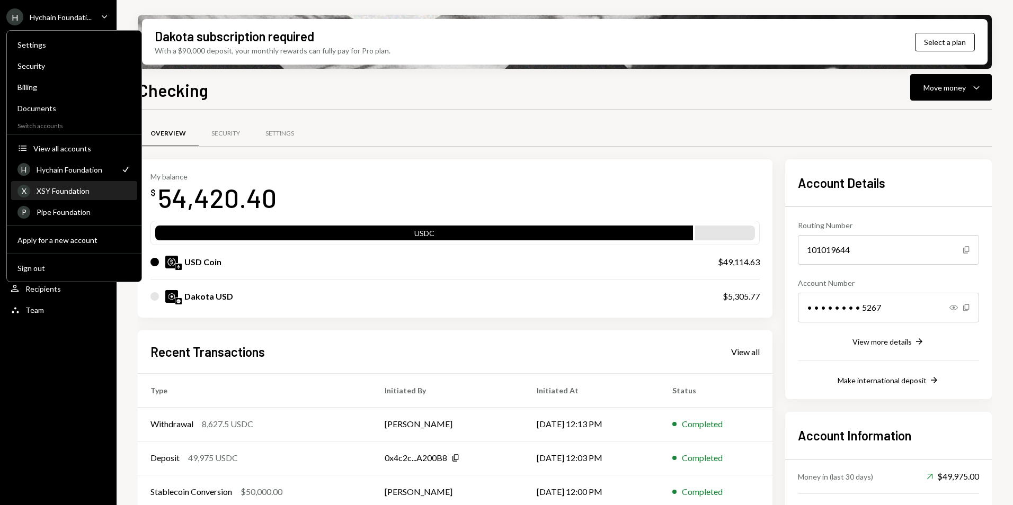
click at [64, 194] on div "XSY Foundation" at bounding box center [84, 191] width 94 height 9
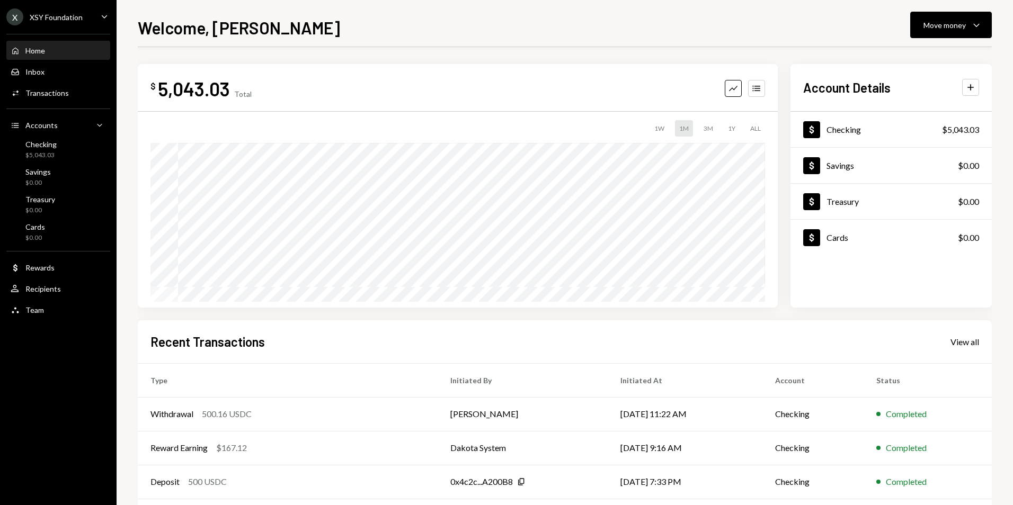
scroll to position [83, 0]
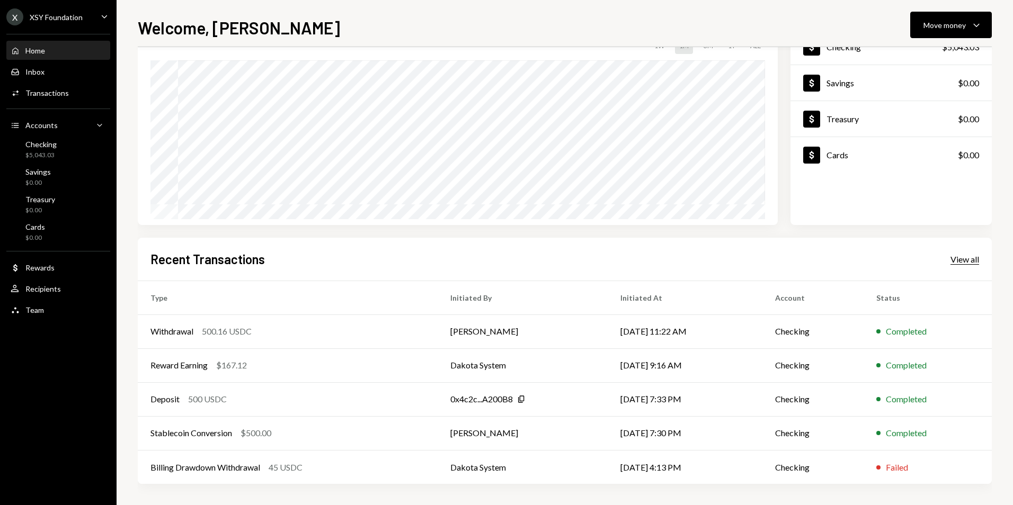
click at [967, 264] on div "View all" at bounding box center [965, 259] width 29 height 11
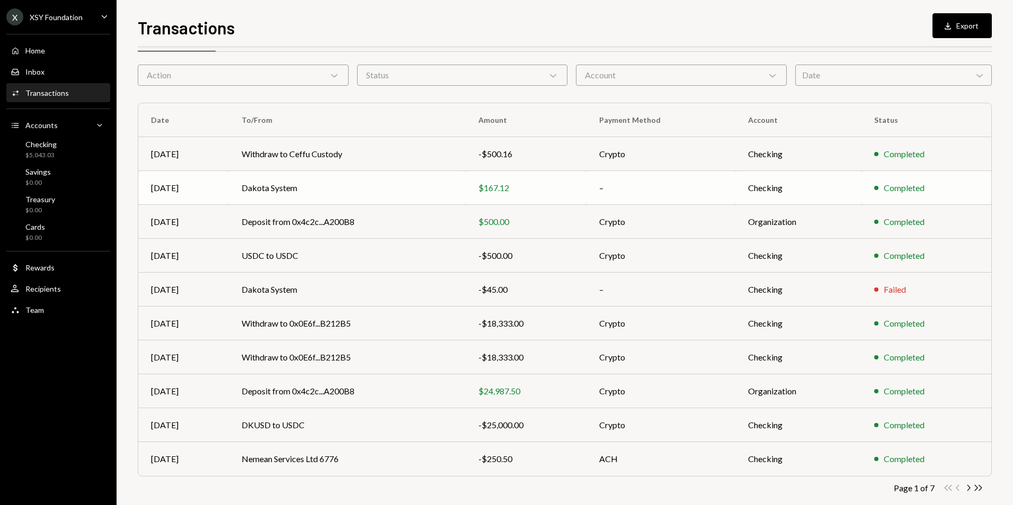
scroll to position [48, 0]
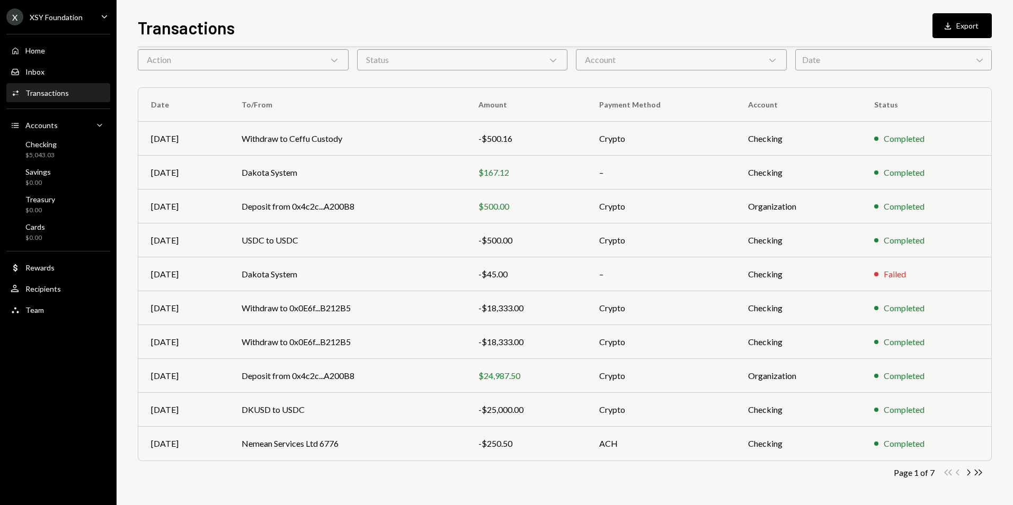
click at [61, 20] on div "XSY Foundation" at bounding box center [56, 17] width 53 height 9
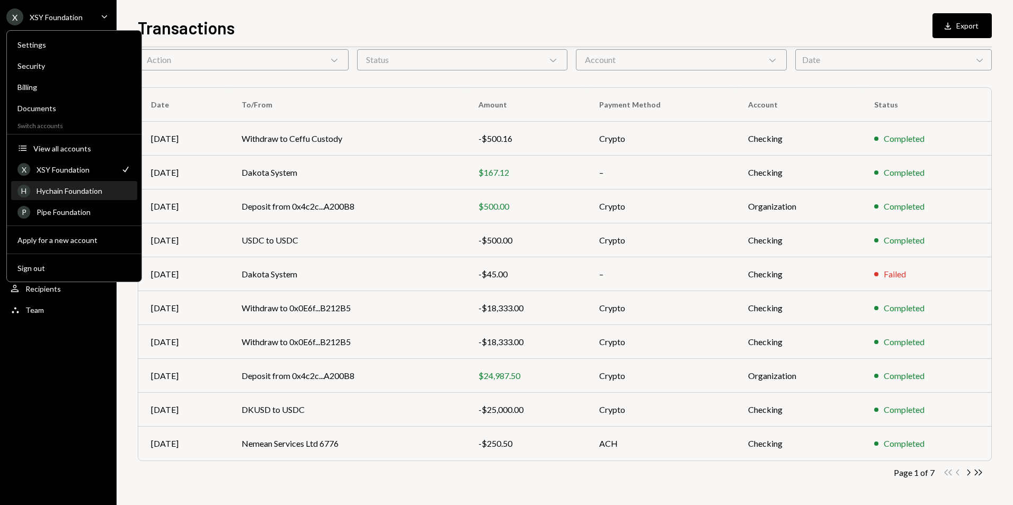
click at [74, 194] on div "Hychain Foundation" at bounding box center [84, 191] width 94 height 9
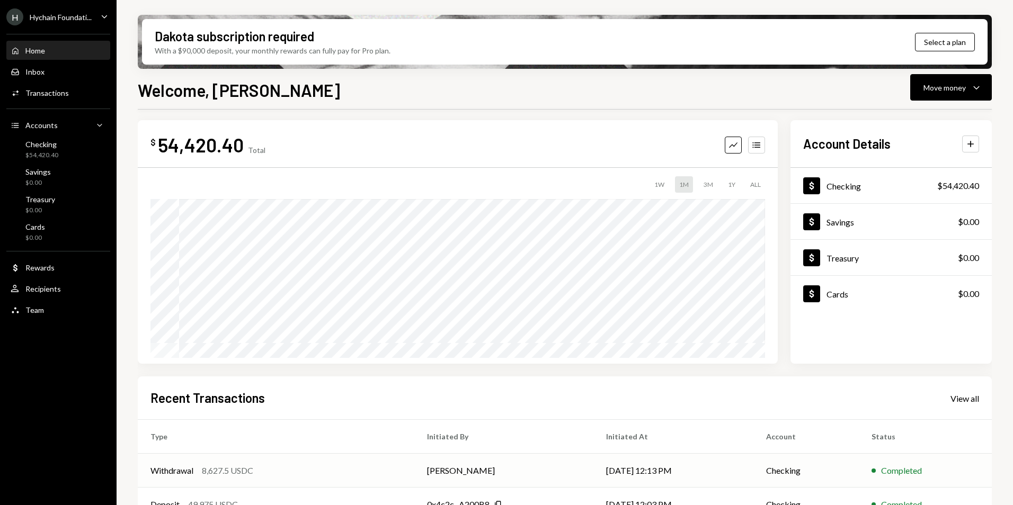
scroll to position [7, 0]
click at [543, 469] on td "[PERSON_NAME]" at bounding box center [504, 471] width 180 height 34
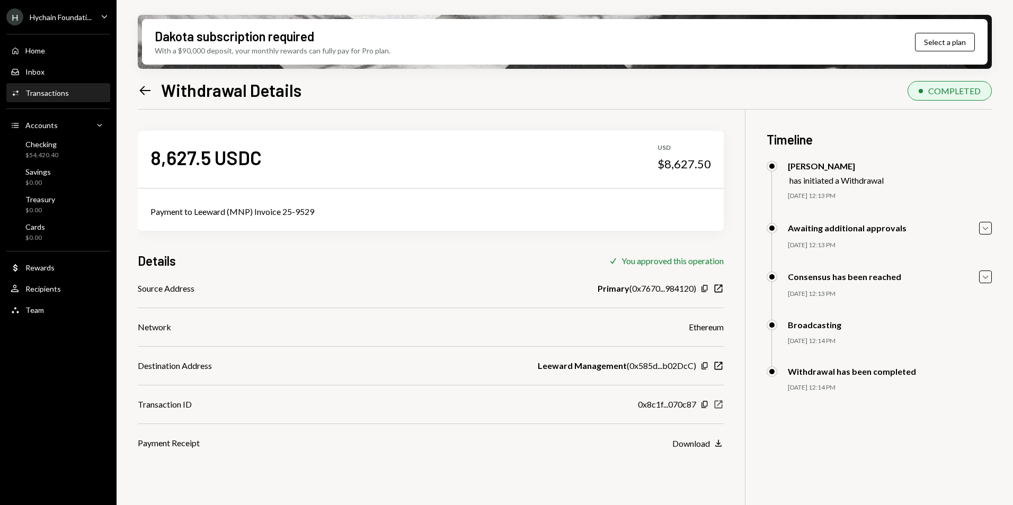
click at [720, 407] on icon "New Window" at bounding box center [718, 405] width 11 height 11
